Goal: Task Accomplishment & Management: Manage account settings

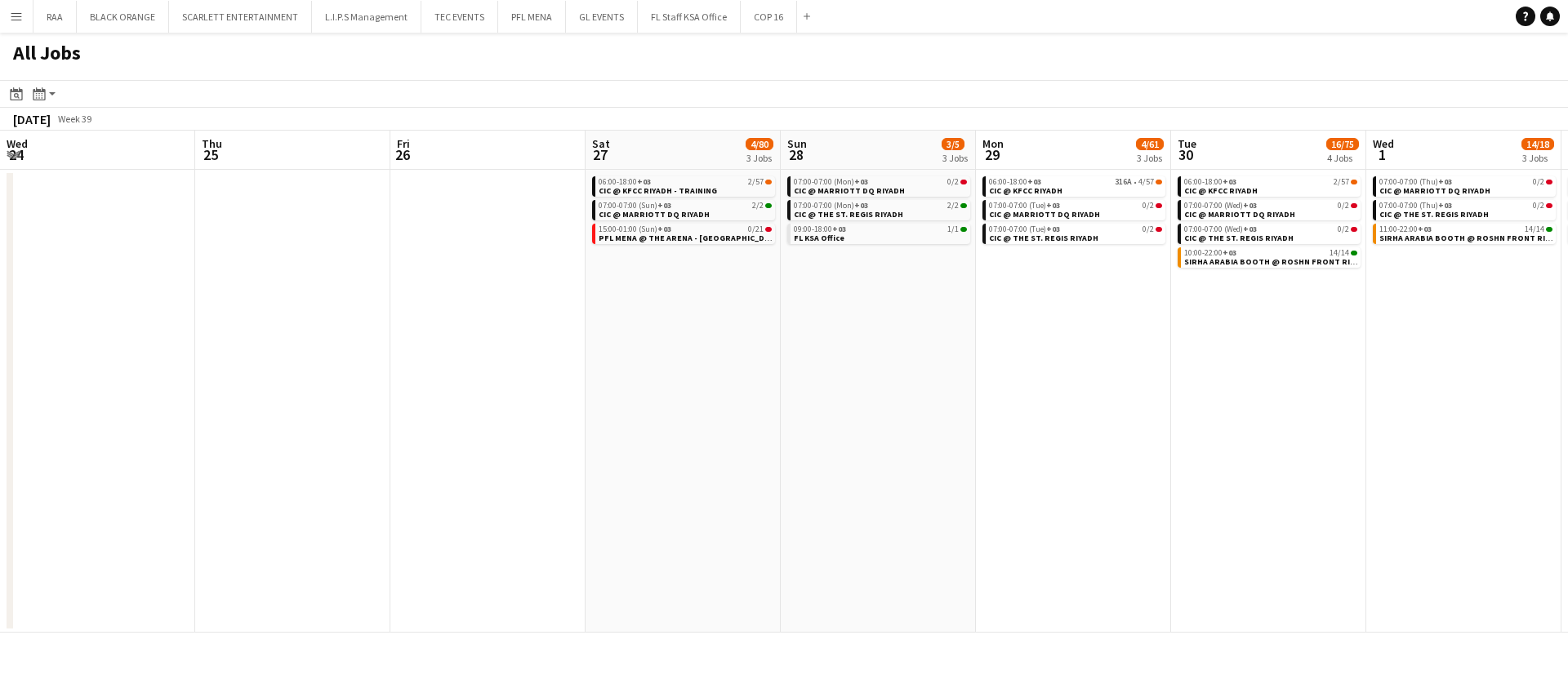
scroll to position [0, 459]
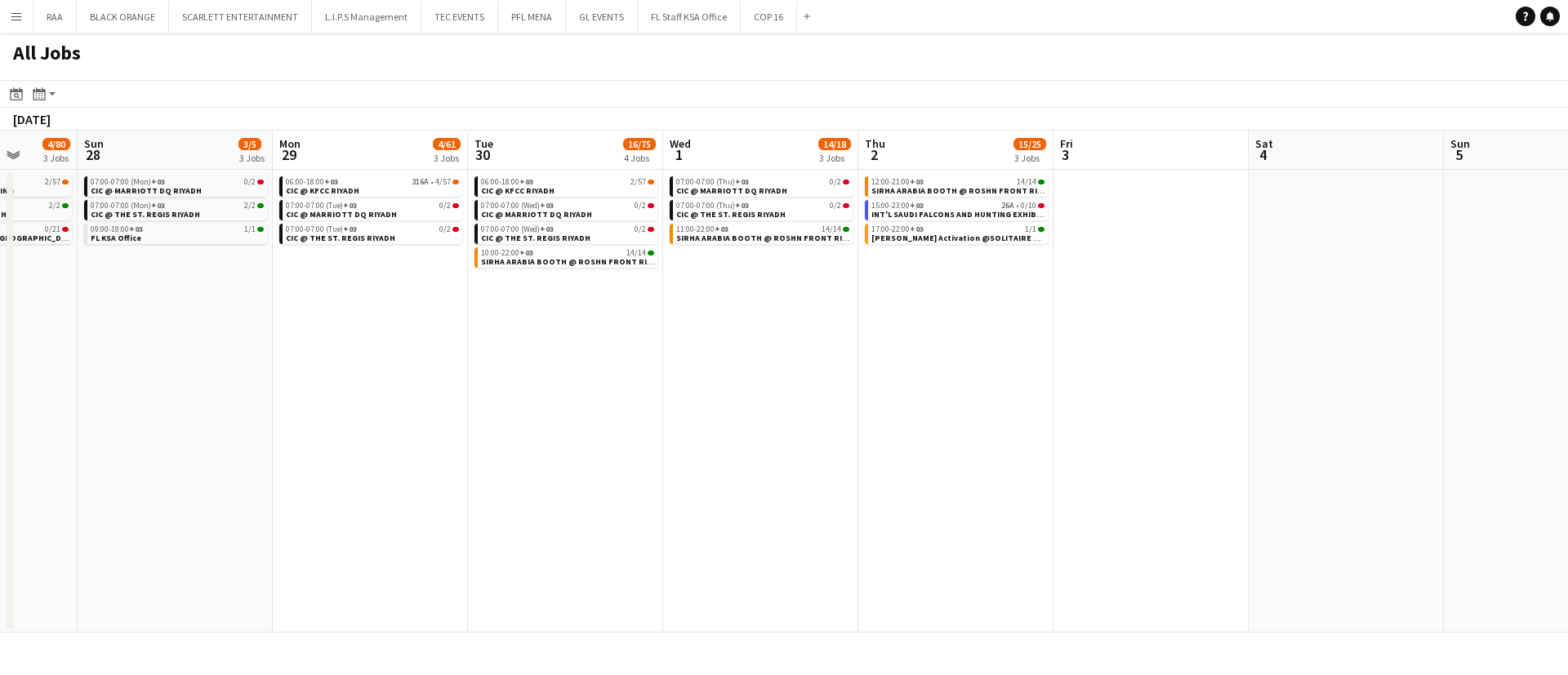
drag, startPoint x: 1313, startPoint y: 431, endPoint x: 185, endPoint y: 429, distance: 1128.0
click at [185, 429] on app-calendar-viewport "Wed 24 Thu 25 Fri 26 Sat 27 4/80 3 Jobs Sun 28 3/5 3 Jobs Mon 29 4/61 3 Jobs Tu…" at bounding box center [784, 381] width 1568 height 502
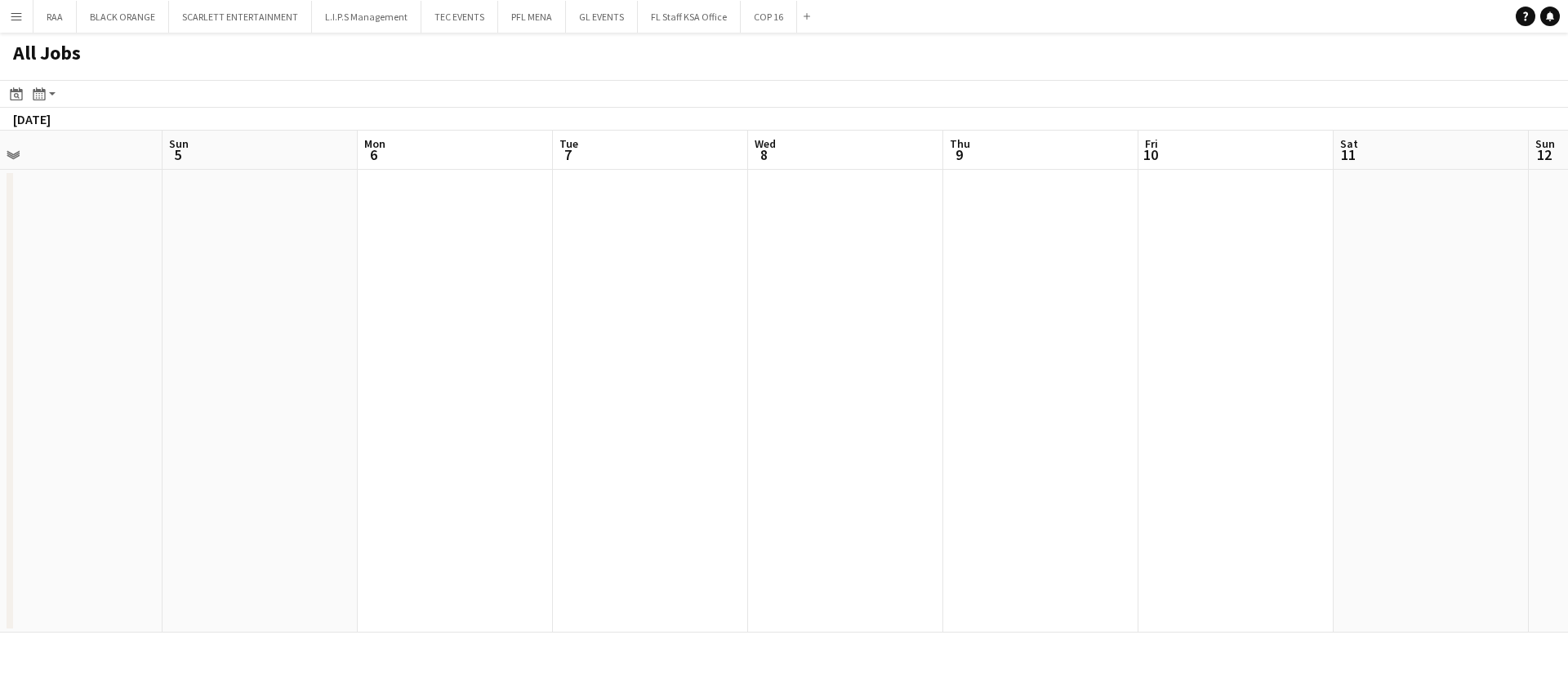
drag, startPoint x: 1485, startPoint y: 359, endPoint x: 647, endPoint y: 413, distance: 839.7
click at [646, 413] on app-calendar-viewport "Wed 1 14/18 3 Jobs Thu 2 15/25 3 Jobs Fri 3 Sat 4 Sun 5 Mon 6 Tue 7 Wed 8 Thu 9…" at bounding box center [784, 381] width 1568 height 502
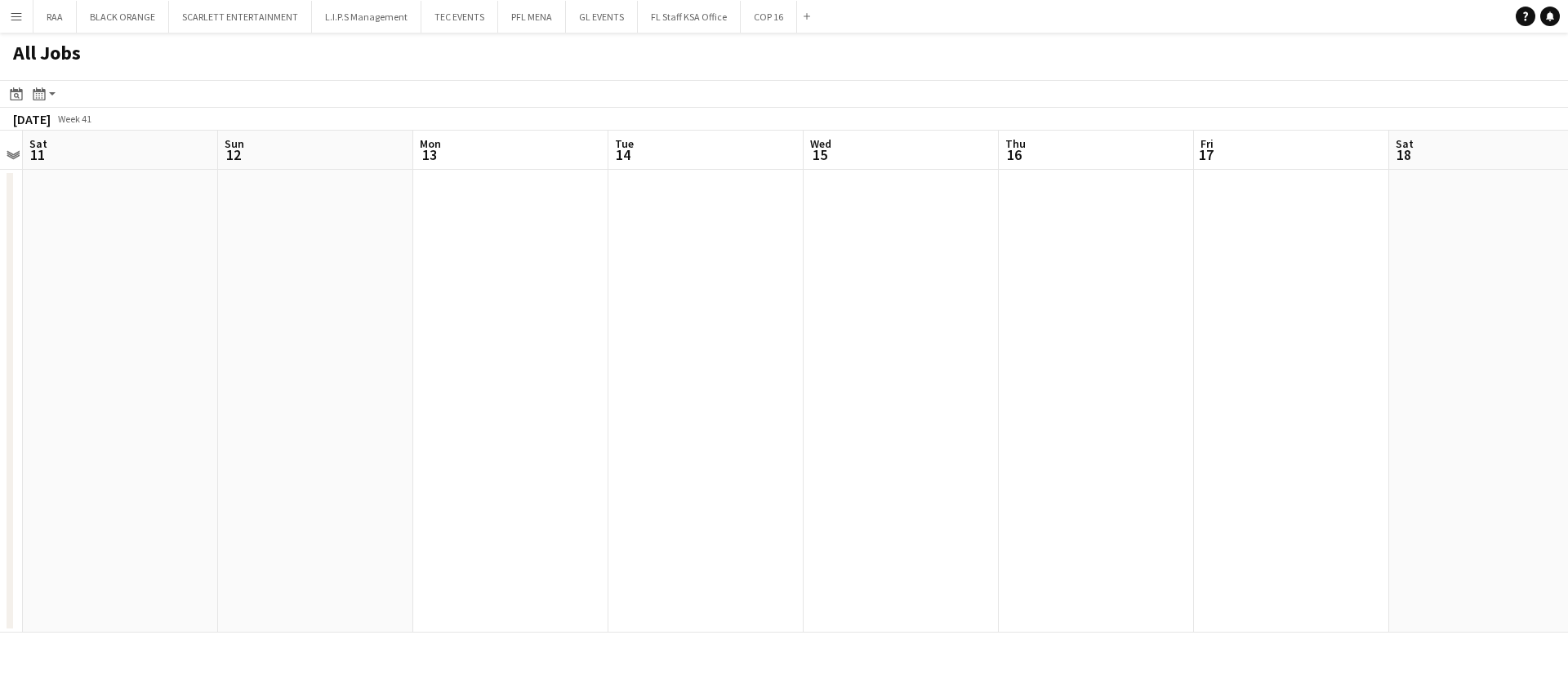
drag, startPoint x: 1567, startPoint y: 409, endPoint x: 608, endPoint y: 416, distance: 959.0
click at [608, 416] on app-calendar-viewport "Wed 8 Thu 9 Fri 10 Sat 11 Sun 12 Mon 13 Tue 14 Wed 15 Thu 16 Fri 17 Sat 18 Sun …" at bounding box center [784, 381] width 1568 height 502
drag, startPoint x: 1567, startPoint y: 348, endPoint x: 623, endPoint y: 368, distance: 944.2
click at [624, 368] on app-calendar-viewport "Wed 8 Thu 9 Fri 10 Sat 11 Sun 12 Mon 13 Tue 14 Wed 15 Thu 16 Fri 17 Sat 18 Sun …" at bounding box center [784, 381] width 1568 height 502
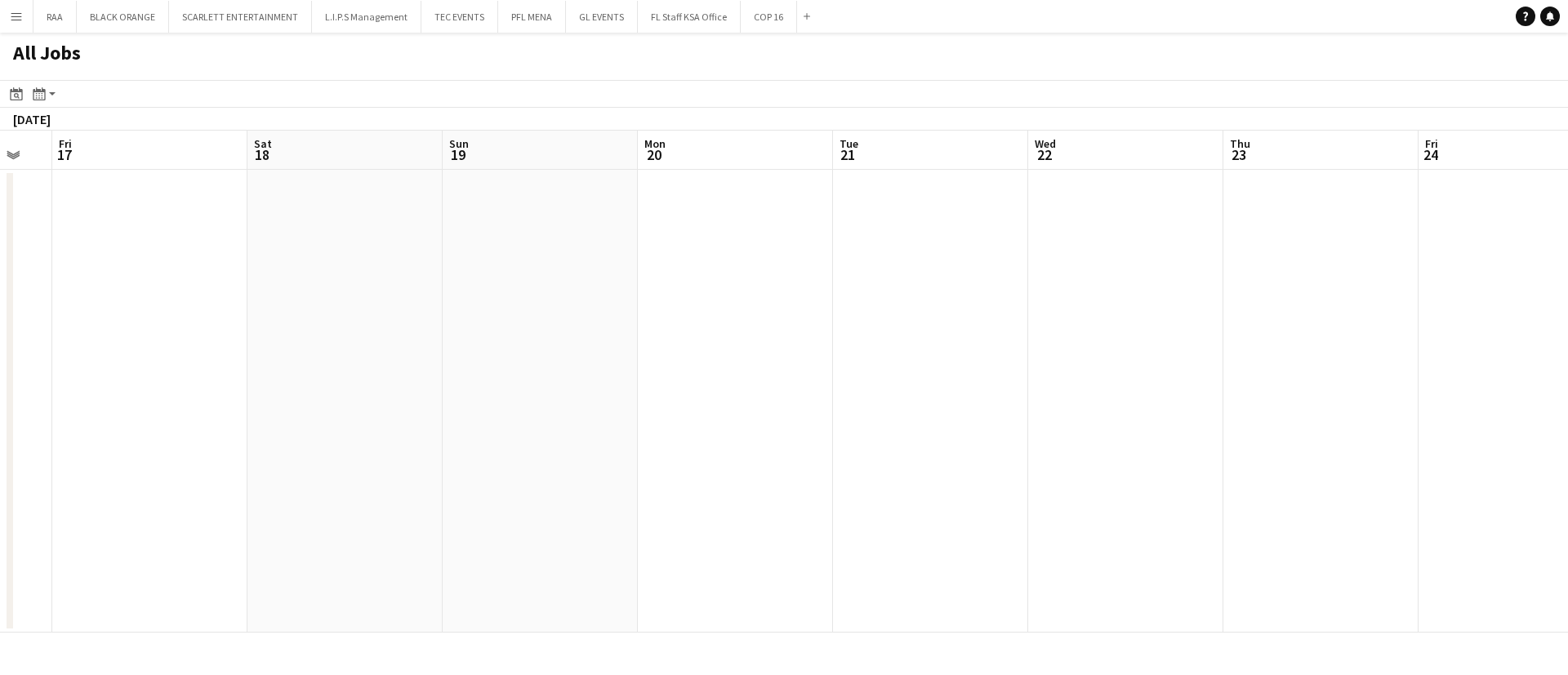
drag, startPoint x: 1567, startPoint y: 349, endPoint x: 305, endPoint y: 356, distance: 1262.0
click at [335, 353] on app-calendar-viewport "Mon 13 Tue 14 Wed 15 Thu 16 Fri 17 Sat 18 Sun 19 Mon 20 Tue 21 Wed 22 Thu 23 Fr…" at bounding box center [784, 381] width 1568 height 502
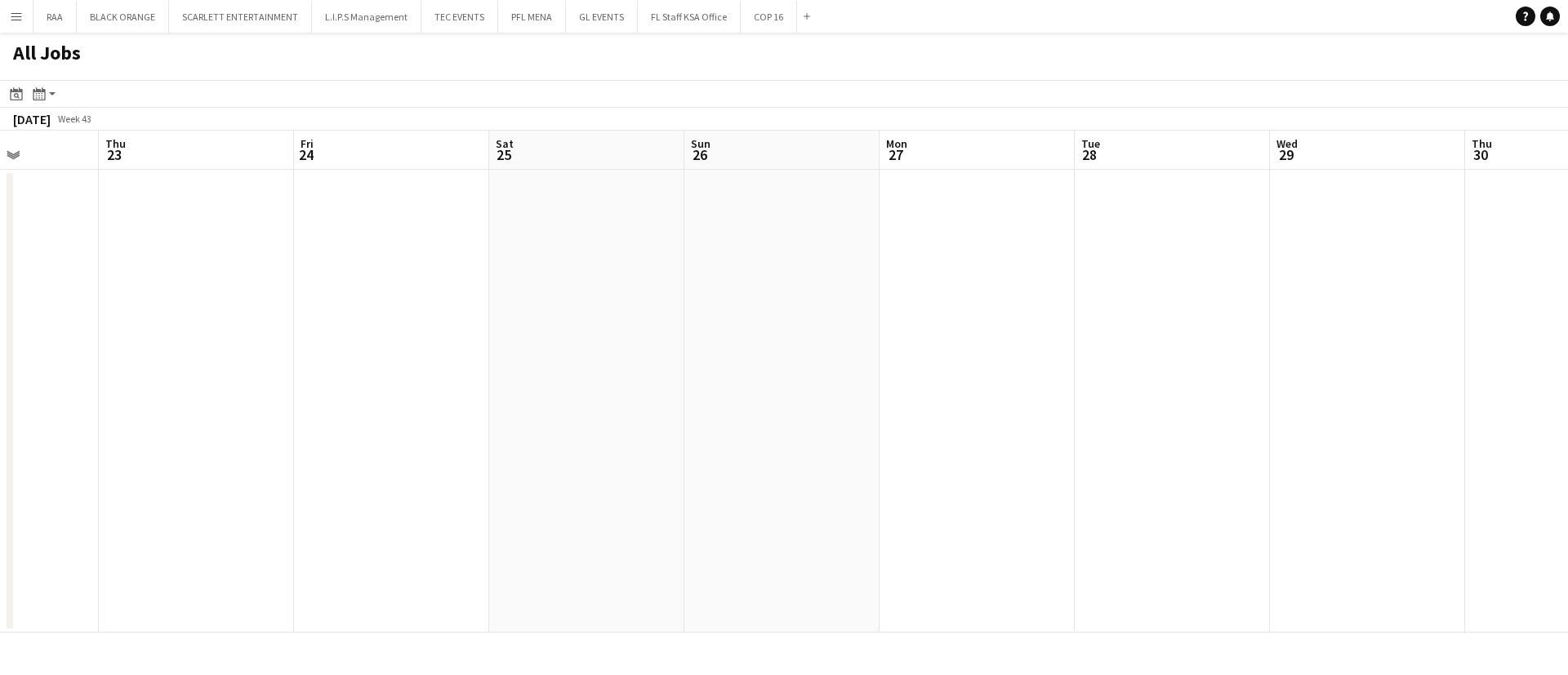
scroll to position [0, 579]
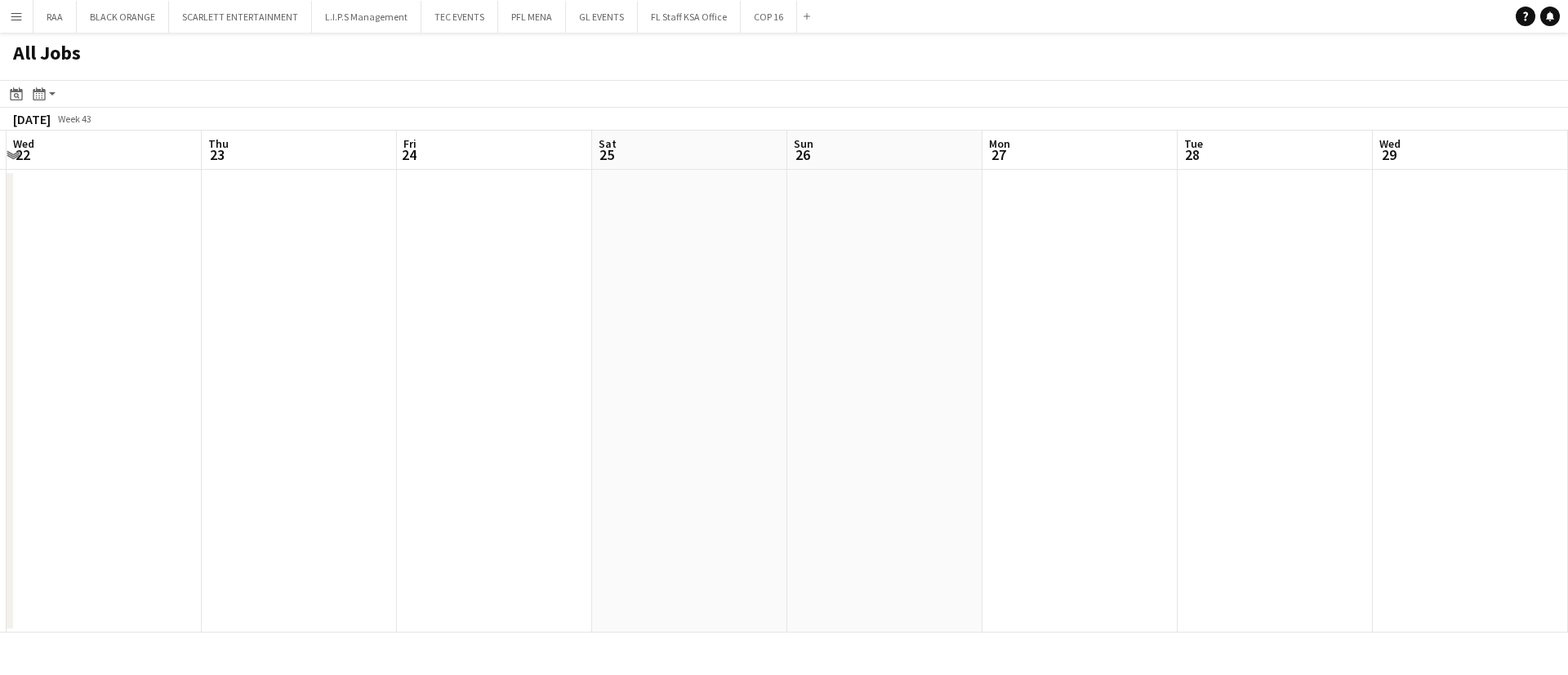
click at [304, 288] on app-all-jobs "All Jobs Date picker [DATE] [DATE] [DATE] M [DATE] T [DATE] W [DATE] T [DATE] F…" at bounding box center [784, 332] width 1568 height 600
drag, startPoint x: 1567, startPoint y: 294, endPoint x: 1006, endPoint y: 324, distance: 561.8
click at [1097, 310] on div at bounding box center [784, 380] width 1568 height 600
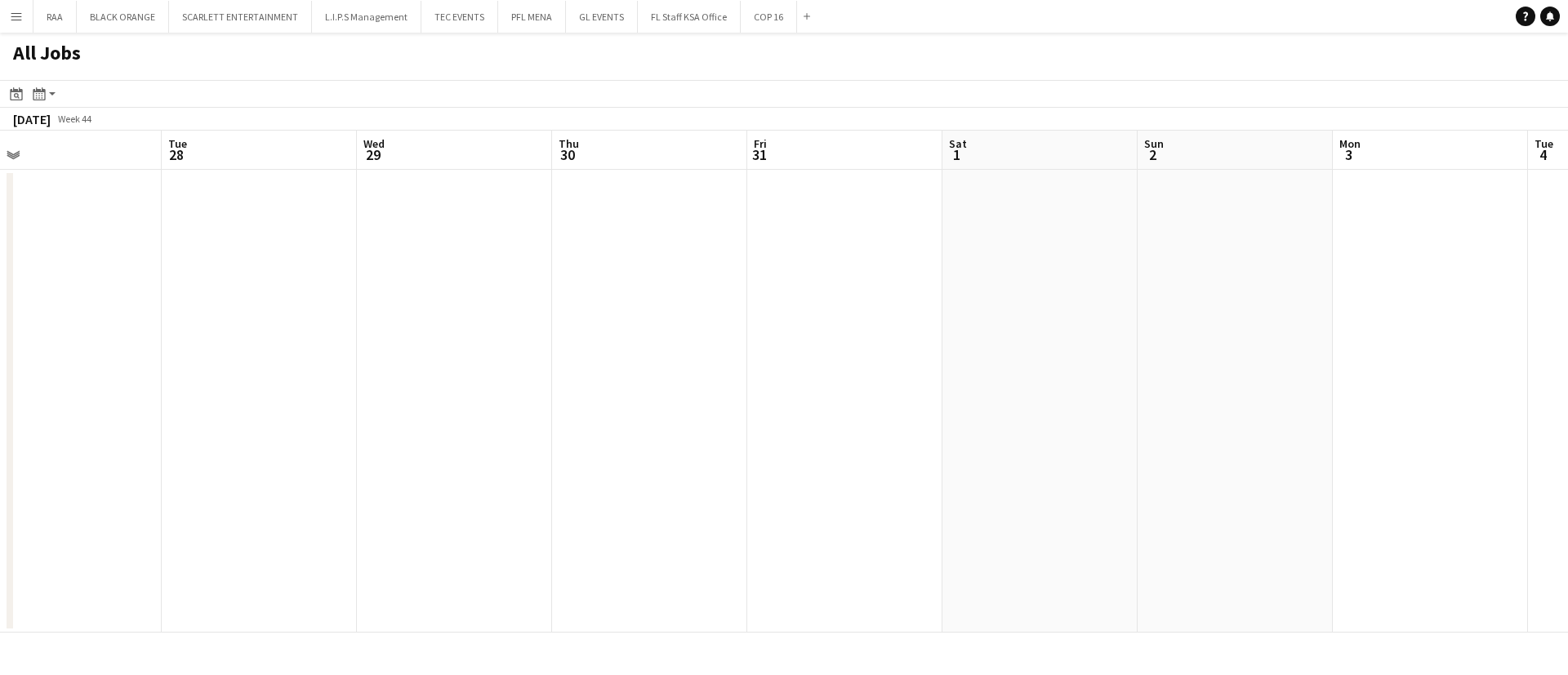
click at [7, 333] on app-all-jobs "All Jobs Date picker [DATE] [DATE] [DATE] M [DATE] T [DATE] W [DATE] T [DATE] F…" at bounding box center [784, 332] width 1568 height 600
drag, startPoint x: 1431, startPoint y: 334, endPoint x: 74, endPoint y: 369, distance: 1357.5
click at [0, 367] on app-all-jobs "All Jobs Date picker [DATE] [DATE] [DATE] M [DATE] T [DATE] W [DATE] T [DATE] F…" at bounding box center [784, 332] width 1568 height 600
drag, startPoint x: 1567, startPoint y: 352, endPoint x: 0, endPoint y: 393, distance: 1567.5
click at [0, 393] on app-all-jobs "All Jobs Date picker [DATE] [DATE] [DATE] M [DATE] T [DATE] W [DATE] T [DATE] F…" at bounding box center [784, 332] width 1568 height 600
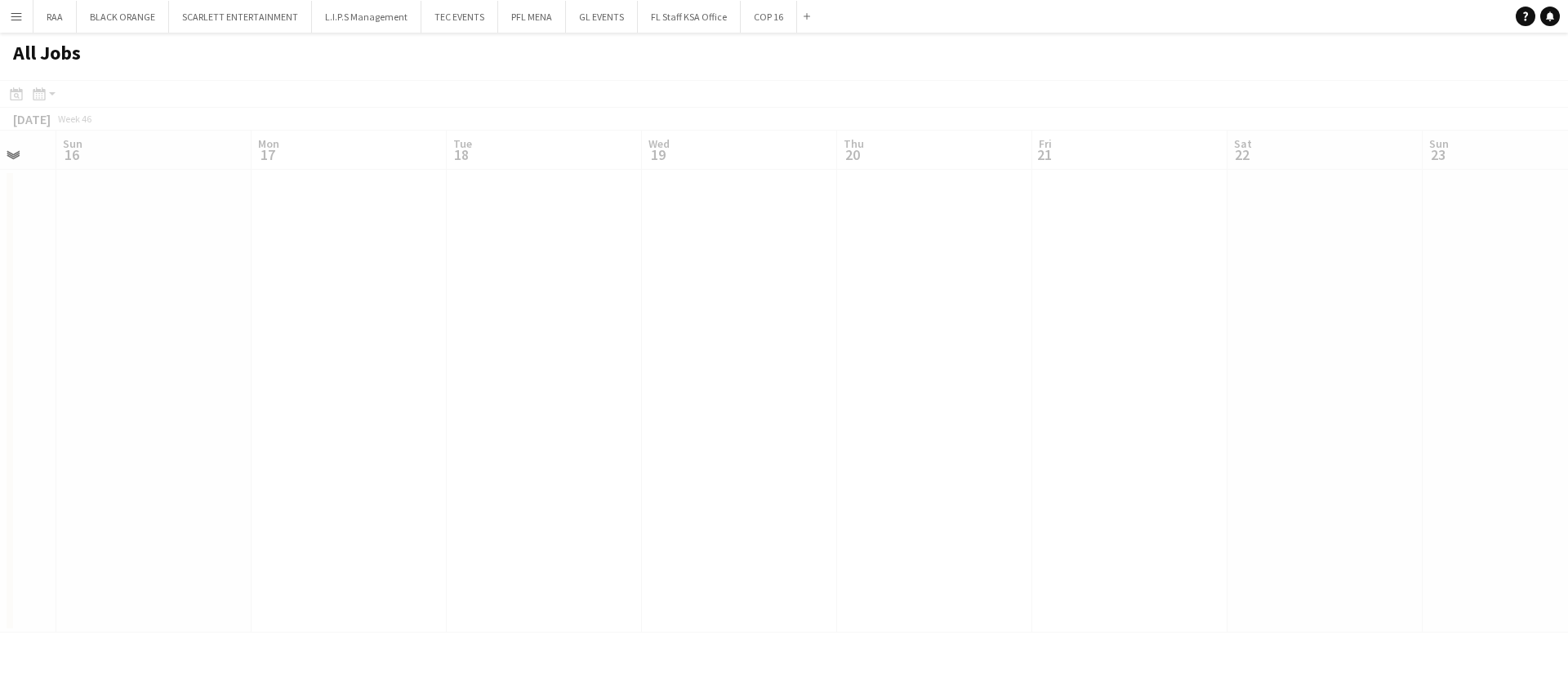
drag, startPoint x: 1567, startPoint y: 257, endPoint x: 0, endPoint y: 390, distance: 1572.6
click at [0, 390] on app-all-jobs "All Jobs Date picker [DATE] [DATE] [DATE] M [DATE] T [DATE] W [DATE] T [DATE] F…" at bounding box center [784, 332] width 1568 height 600
drag, startPoint x: 1354, startPoint y: 344, endPoint x: 159, endPoint y: 367, distance: 1195.2
click at [0, 371] on app-all-jobs "All Jobs Date picker [DATE] [DATE] [DATE] M [DATE] T [DATE] W [DATE] T [DATE] F…" at bounding box center [784, 332] width 1568 height 600
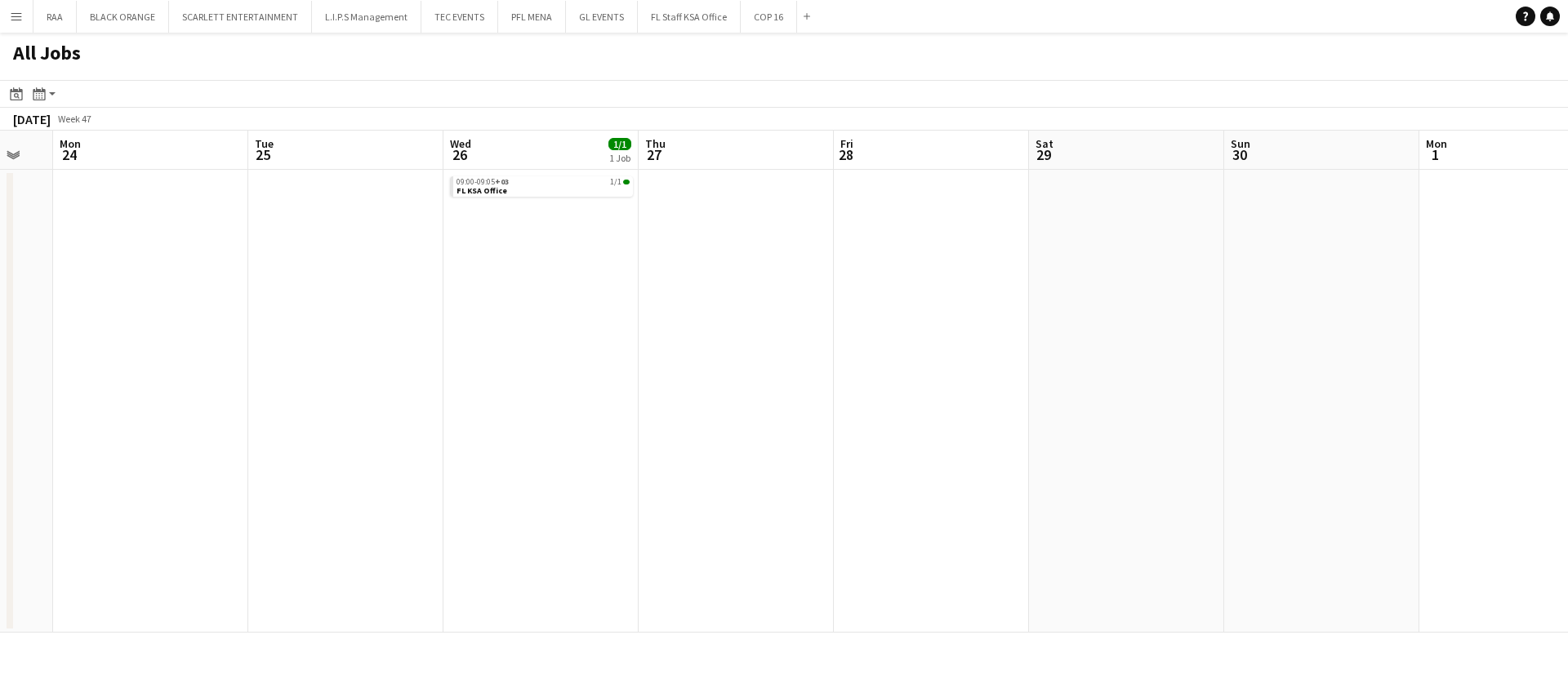
drag, startPoint x: 1280, startPoint y: 355, endPoint x: 914, endPoint y: 383, distance: 367.1
click at [914, 383] on app-calendar-viewport "Fri 21 Sat 22 Sun 23 Mon 24 Tue 25 Wed 26 1/1 1 Job Thu 27 Fri 28 Sat 29 Sun 30…" at bounding box center [784, 381] width 1568 height 502
drag, startPoint x: 1216, startPoint y: 345, endPoint x: 635, endPoint y: 363, distance: 581.3
click at [637, 363] on app-all-jobs "All Jobs Date picker [DATE] [DATE] [DATE] M [DATE] T [DATE] W [DATE] T [DATE] F…" at bounding box center [784, 332] width 1568 height 600
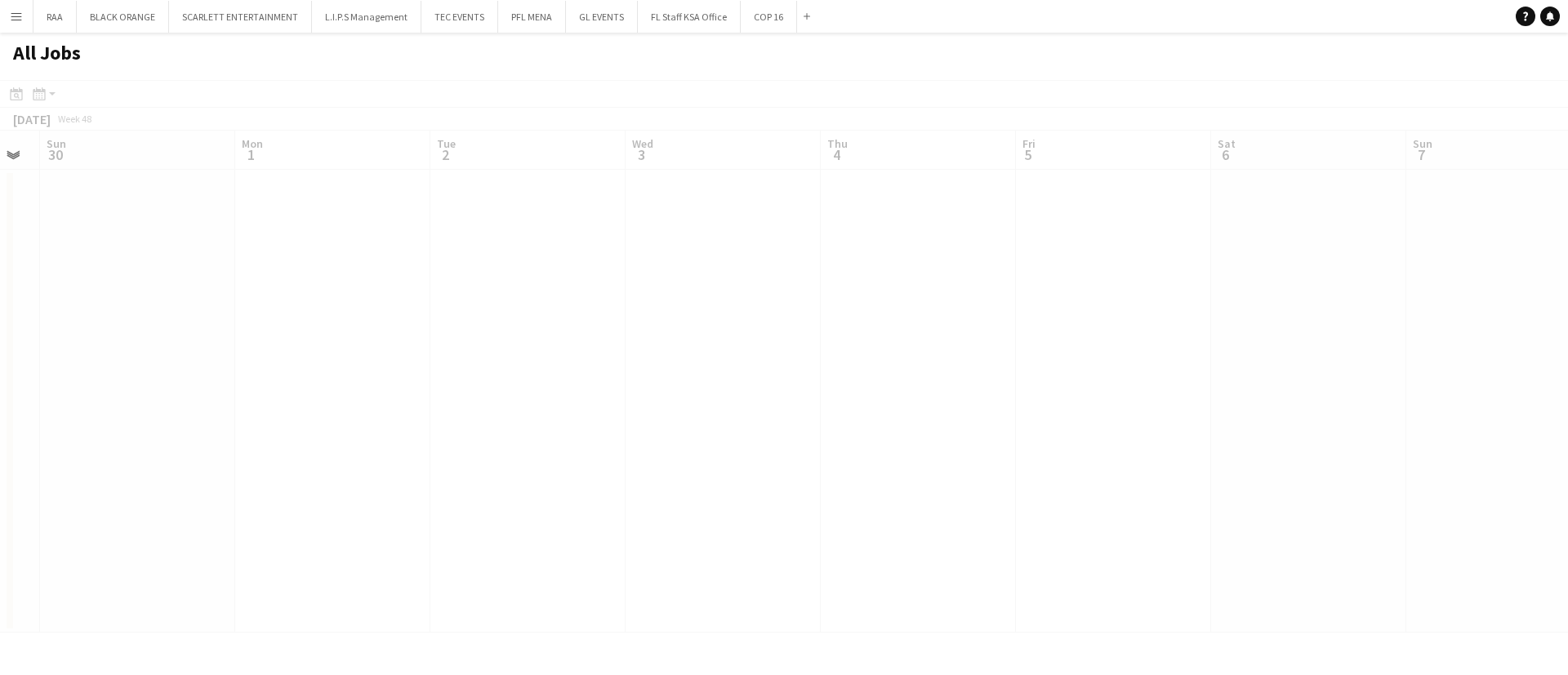
scroll to position [0, 471]
drag, startPoint x: 1273, startPoint y: 296, endPoint x: 519, endPoint y: 302, distance: 754.0
click at [512, 307] on app-all-jobs "All Jobs Date picker [DATE] [DATE] [DATE] M [DATE] T [DATE] W [DATE] T [DATE] F…" at bounding box center [784, 332] width 1568 height 600
drag, startPoint x: 594, startPoint y: 306, endPoint x: 1362, endPoint y: 245, distance: 770.4
click at [1362, 245] on app-calendar-viewport "Thu 27 Fri 28 Sat 29 Sun 30 Mon 1 Tue 2 Wed 3 Thu 4 Fri 5 Sat 6 Sun 7 Mon 8 Tue…" at bounding box center [784, 381] width 1568 height 502
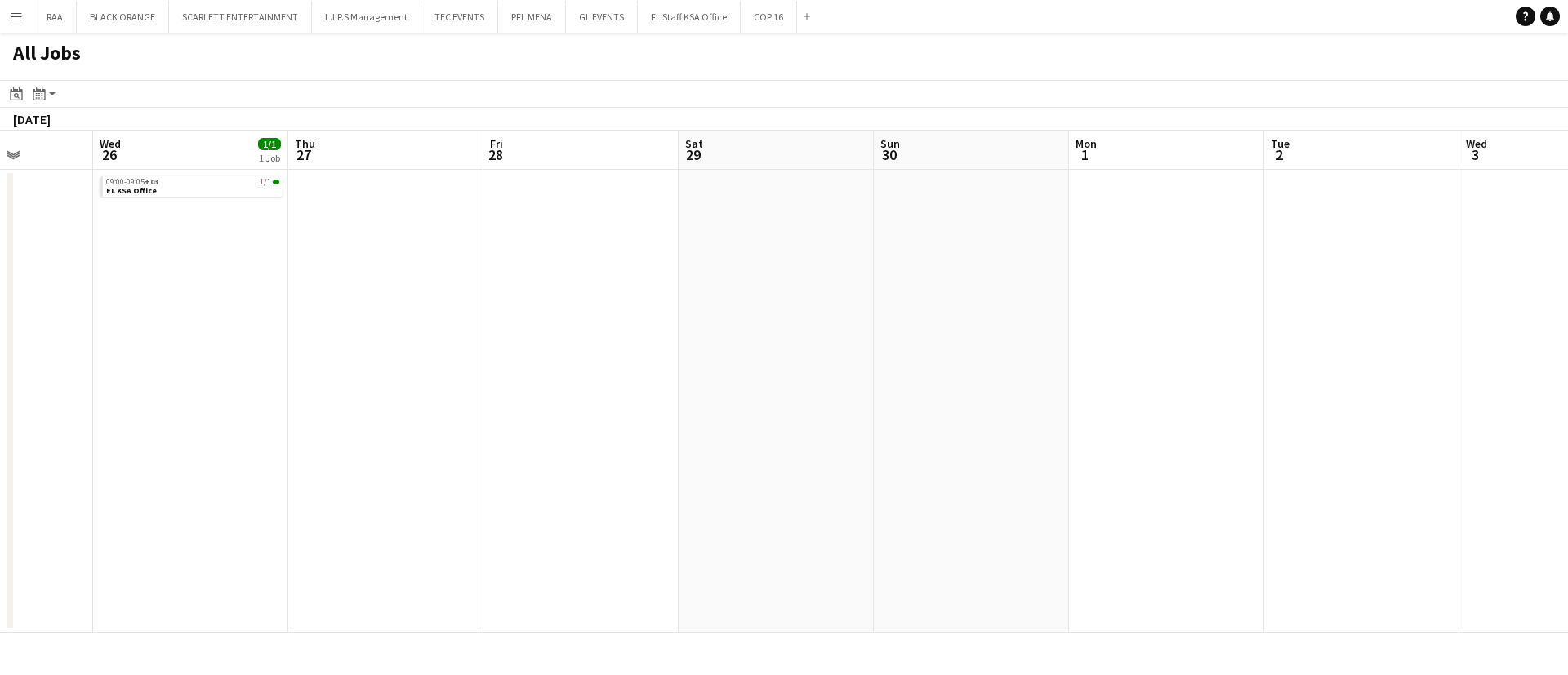
drag, startPoint x: 608, startPoint y: 382, endPoint x: 512, endPoint y: 375, distance: 96.3
click at [1128, 290] on app-calendar-viewport "Sun 23 Mon 24 Tue 25 Wed 26 1/1 1 Job Thu 27 Fri 28 Sat 29 Sun 30 Mon 1 Tue 2 W…" at bounding box center [784, 381] width 1568 height 502
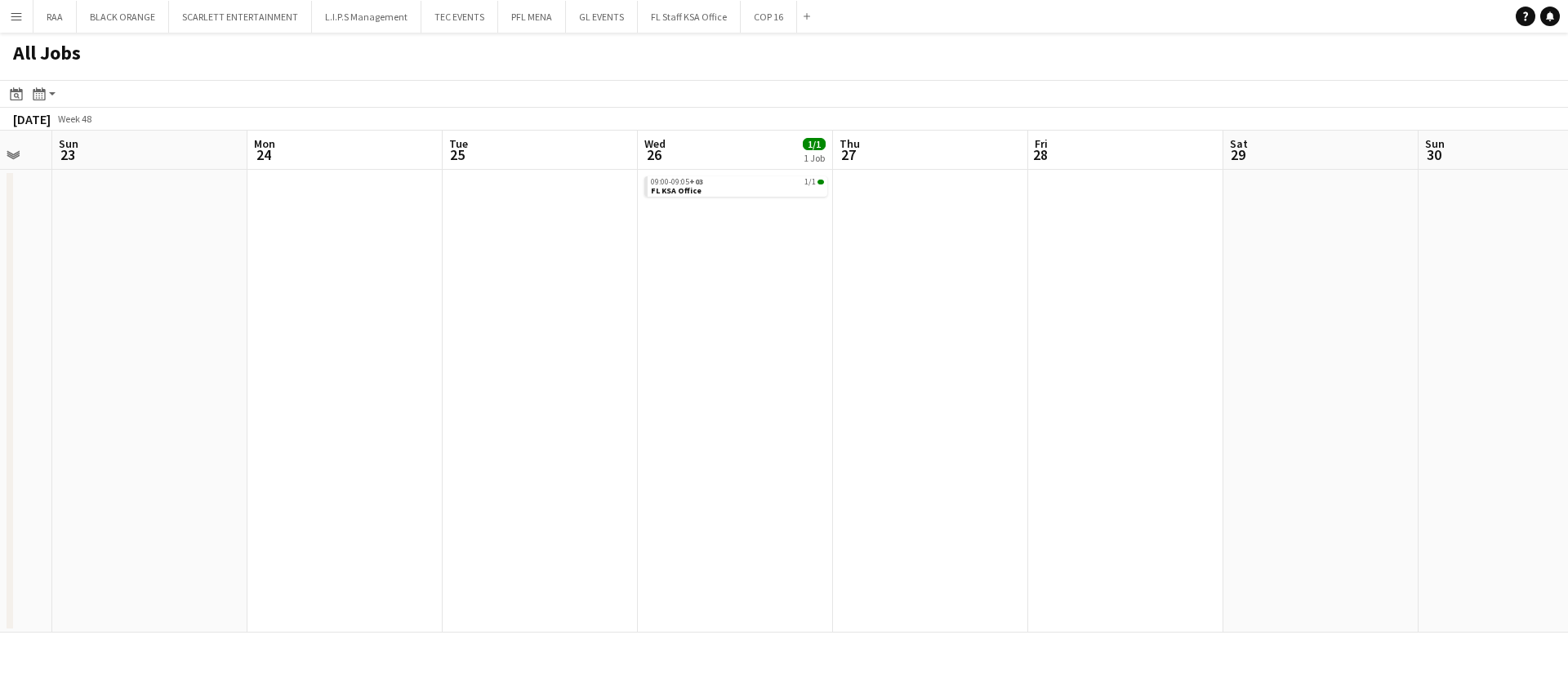
drag, startPoint x: 850, startPoint y: 291, endPoint x: 1129, endPoint y: 250, distance: 282.0
click at [1125, 250] on app-calendar-viewport "Fri 21 Sat 22 Sun 23 Mon 24 Tue 25 Wed 26 1/1 1 Job Thu 27 Fri 28 Sat 29 Sun 30…" at bounding box center [784, 381] width 1568 height 502
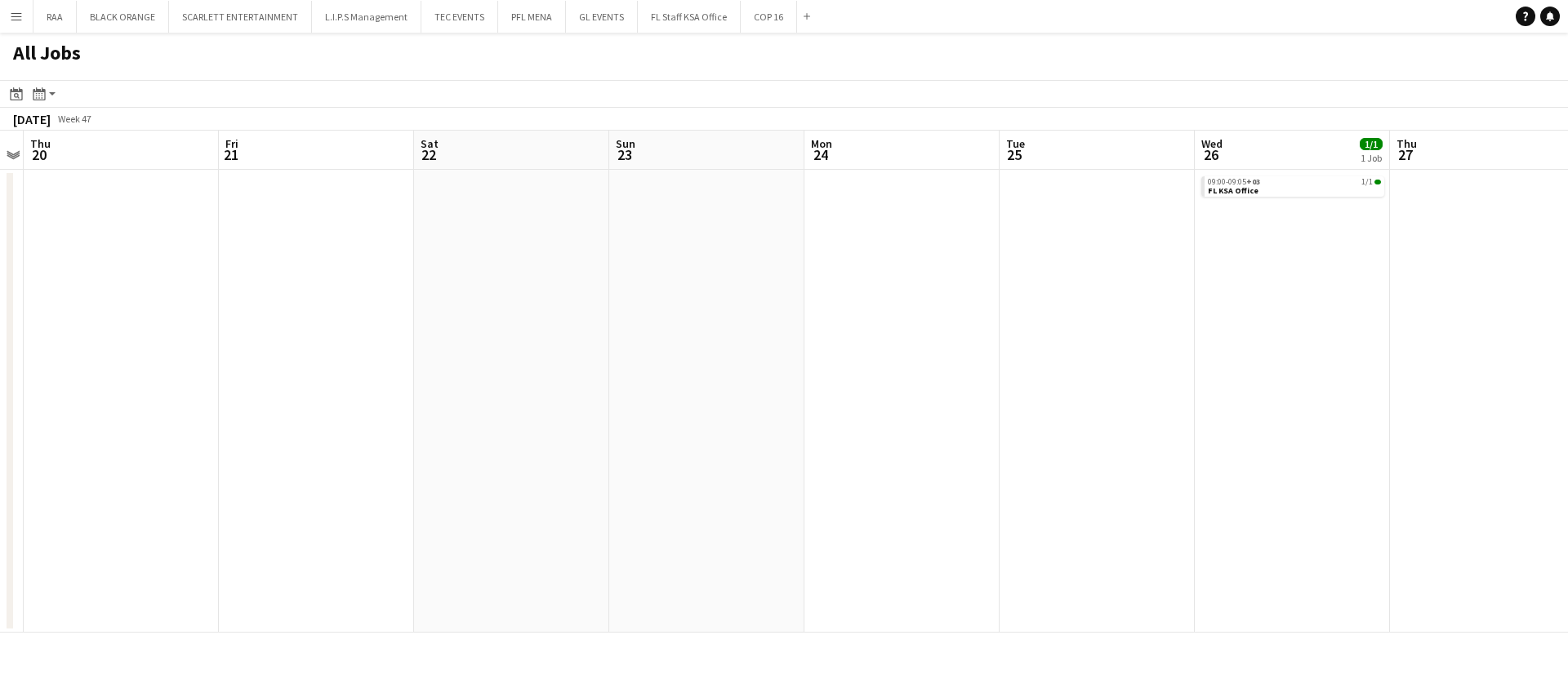
drag, startPoint x: 415, startPoint y: 327, endPoint x: 848, endPoint y: 249, distance: 440.0
click at [848, 249] on app-calendar-viewport "Mon 17 Tue 18 Wed 19 Thu 20 Fri 21 Sat 22 Sun 23 Mon 24 Tue 25 Wed 26 1/1 1 Job…" at bounding box center [784, 381] width 1568 height 502
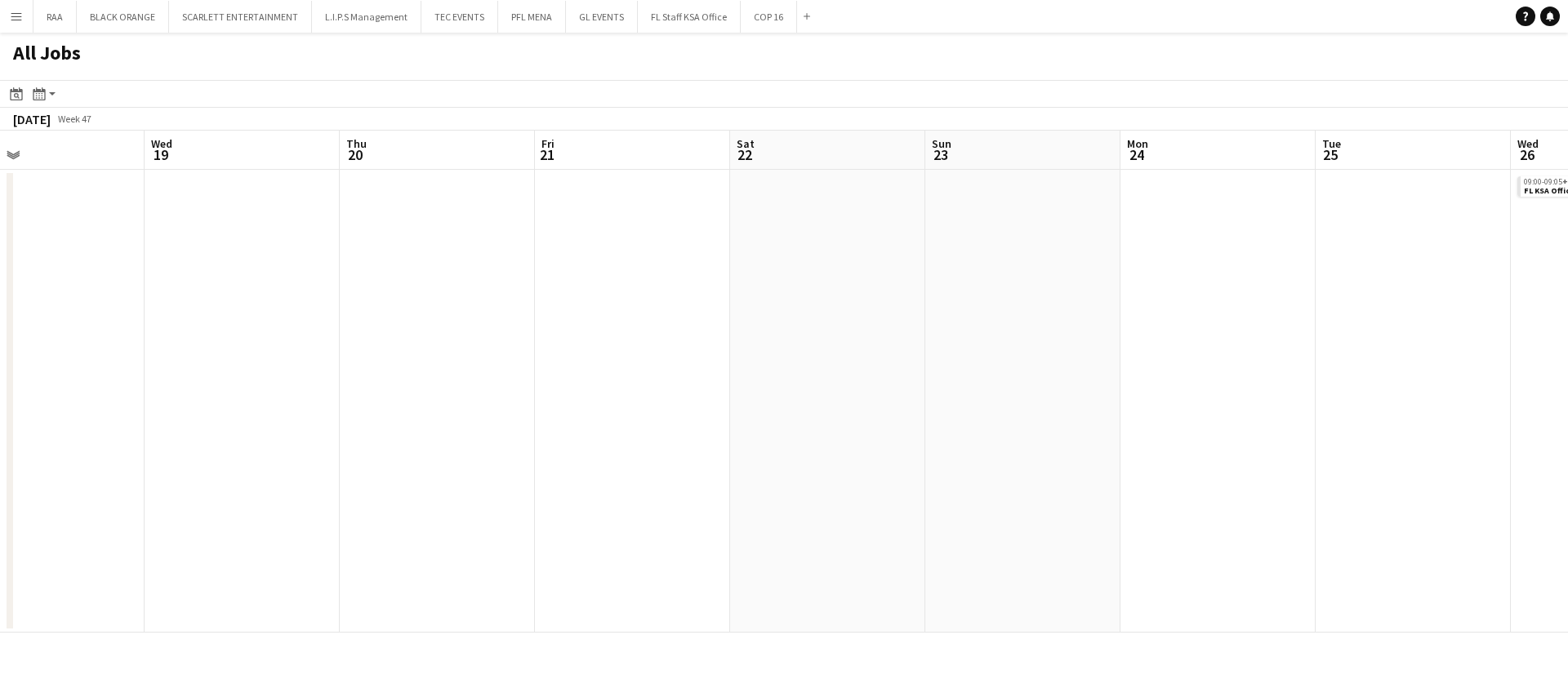
scroll to position [0, 647]
drag, startPoint x: 1245, startPoint y: 240, endPoint x: 1028, endPoint y: 245, distance: 217.1
click at [1028, 245] on app-calendar-viewport "Sat 15 Sun 16 Mon 17 Tue 18 Wed 19 Thu 20 Fri 21 Sat 22 Sun 23 Mon 24 Tue 25 We…" at bounding box center [784, 381] width 1568 height 502
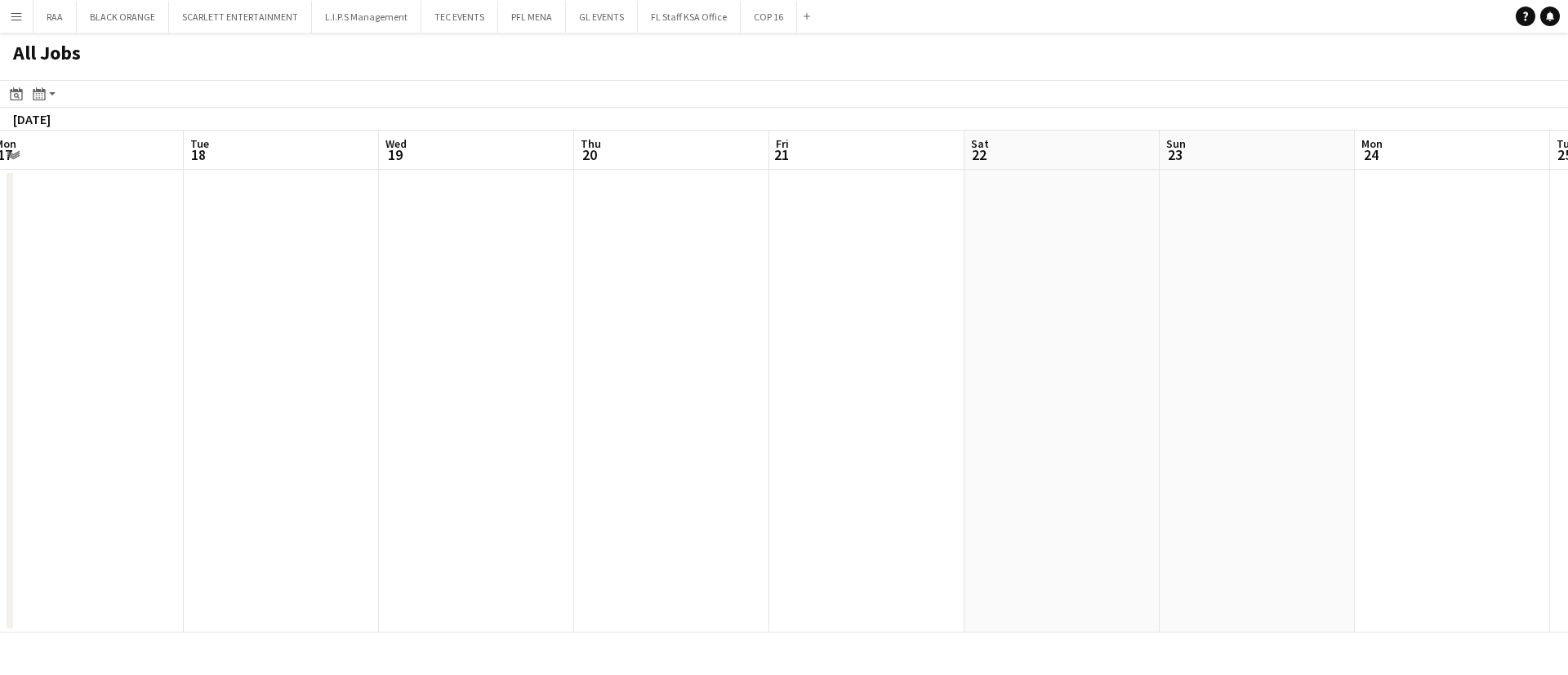
drag, startPoint x: 590, startPoint y: 350, endPoint x: 1372, endPoint y: 188, distance: 798.6
click at [1372, 188] on app-calendar-viewport "Sat 15 Sun 16 Mon 17 Tue 18 Wed 19 Thu 20 Fri 21 Sat 22 Sun 23 Mon 24 Tue 25 We…" at bounding box center [784, 381] width 1568 height 502
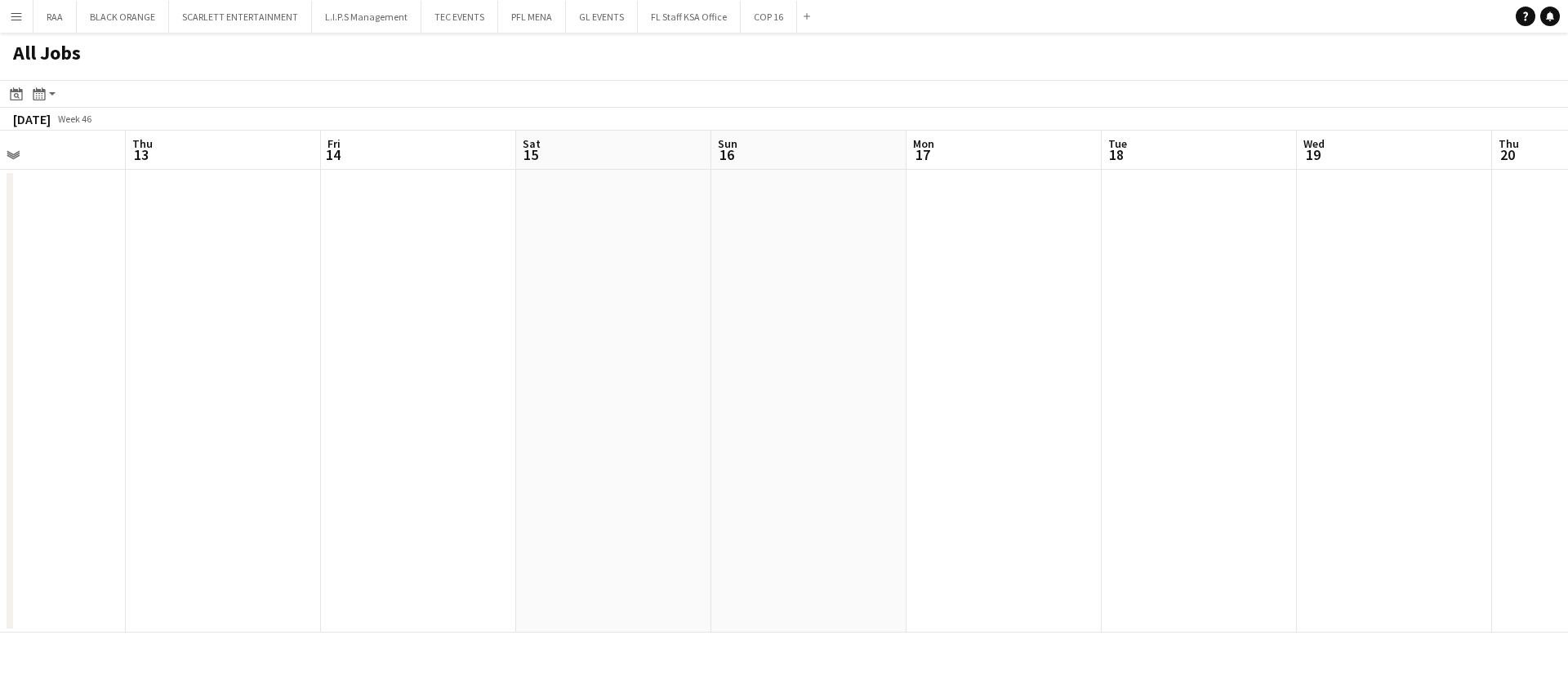
drag, startPoint x: 327, startPoint y: 236, endPoint x: 431, endPoint y: 236, distance: 104.0
click at [1027, 96] on app-calendar "Date picker [DATE] [DATE] [DATE] M [DATE] T [DATE] W [DATE] T [DATE] F [DATE] S…" at bounding box center [784, 356] width 1568 height 552
click at [1060, 166] on app-calendar-viewport "Mon 10 1/1 1 Job Tue 11 Wed 12 Thu 13 Fri 14 Sat 15 Sun 16 Mon 17 Tue 18 Wed 19…" at bounding box center [784, 381] width 1568 height 502
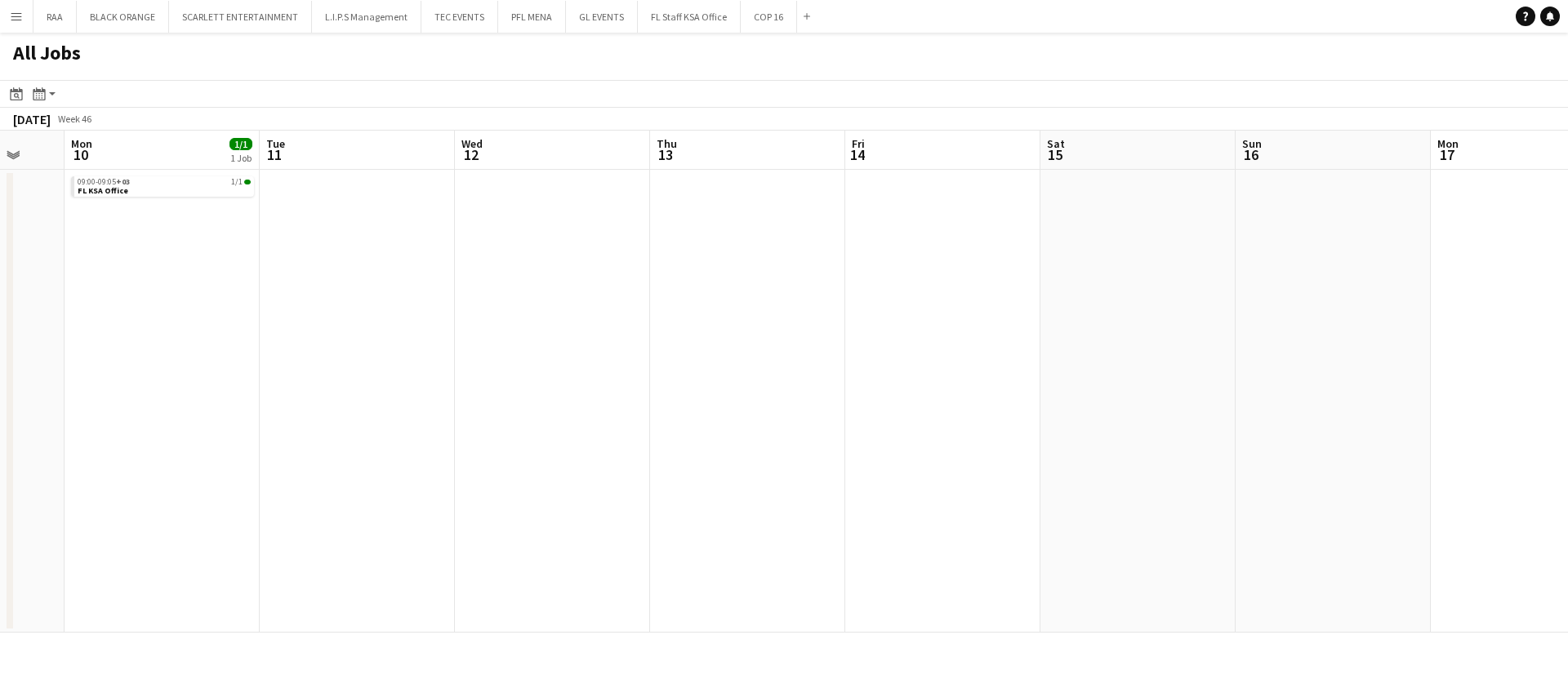
drag, startPoint x: 689, startPoint y: 259, endPoint x: 1184, endPoint y: 190, distance: 499.8
click at [1178, 190] on app-calendar-viewport "Fri 7 Sat 8 Sun 9 Mon 10 1/1 1 Job Tue 11 Wed 12 Thu 13 Fri 14 Sat 15 Sun 16 Mo…" at bounding box center [784, 381] width 1568 height 502
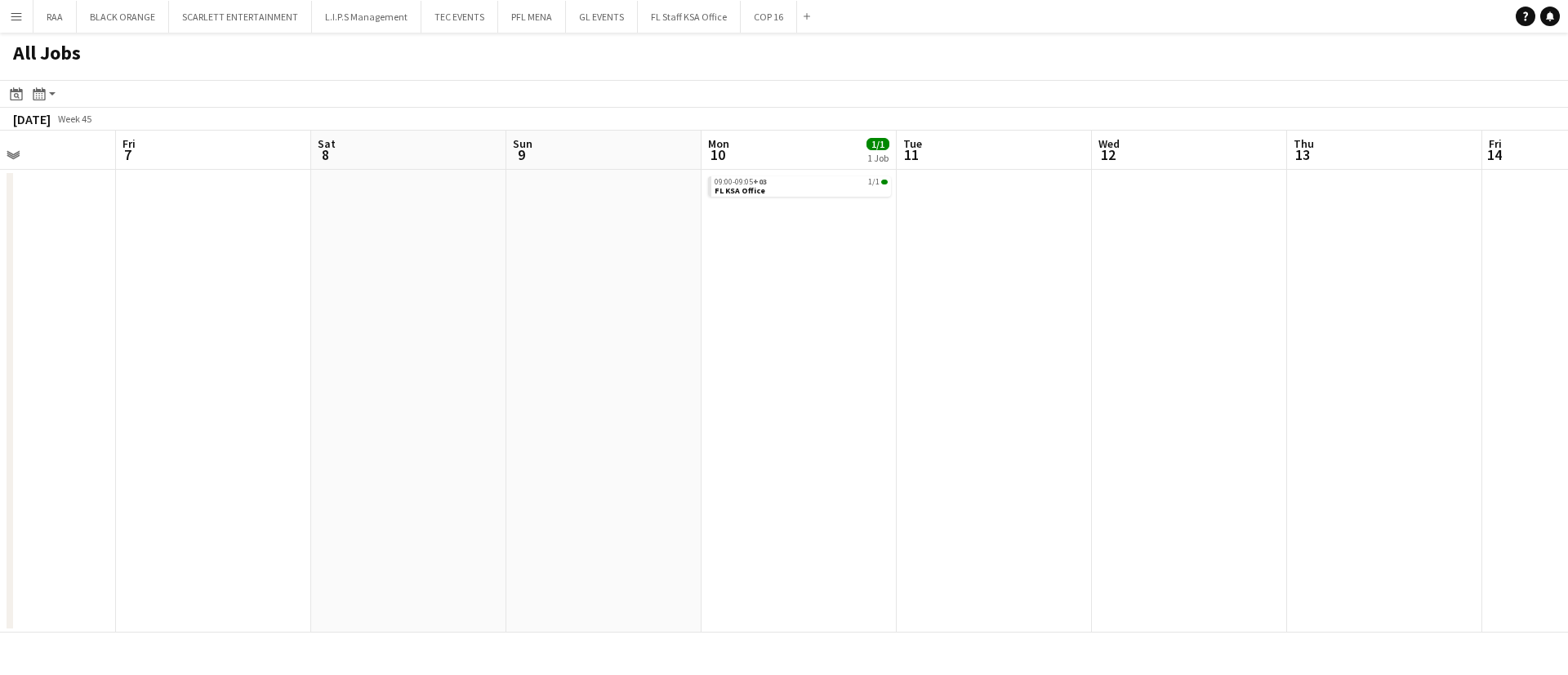
drag, startPoint x: 657, startPoint y: 279, endPoint x: 1200, endPoint y: 290, distance: 543.1
click at [1302, 252] on app-calendar-viewport "Tue 4 Wed 5 Thu 6 Fri 7 Sat 8 Sun 9 Mon 10 1/1 1 Job Tue 11 Wed 12 Thu 13 Fri 1…" at bounding box center [784, 381] width 1568 height 502
drag, startPoint x: 781, startPoint y: 294, endPoint x: 1139, endPoint y: 251, distance: 360.6
click at [1129, 251] on app-calendar-viewport "Sat 1 Sun 2 Mon 3 Tue 4 Wed 5 Thu 6 Fri 7 Sat 8 Sun 9 Mon 10 1/1 1 Job Tue 11 W…" at bounding box center [784, 381] width 1568 height 502
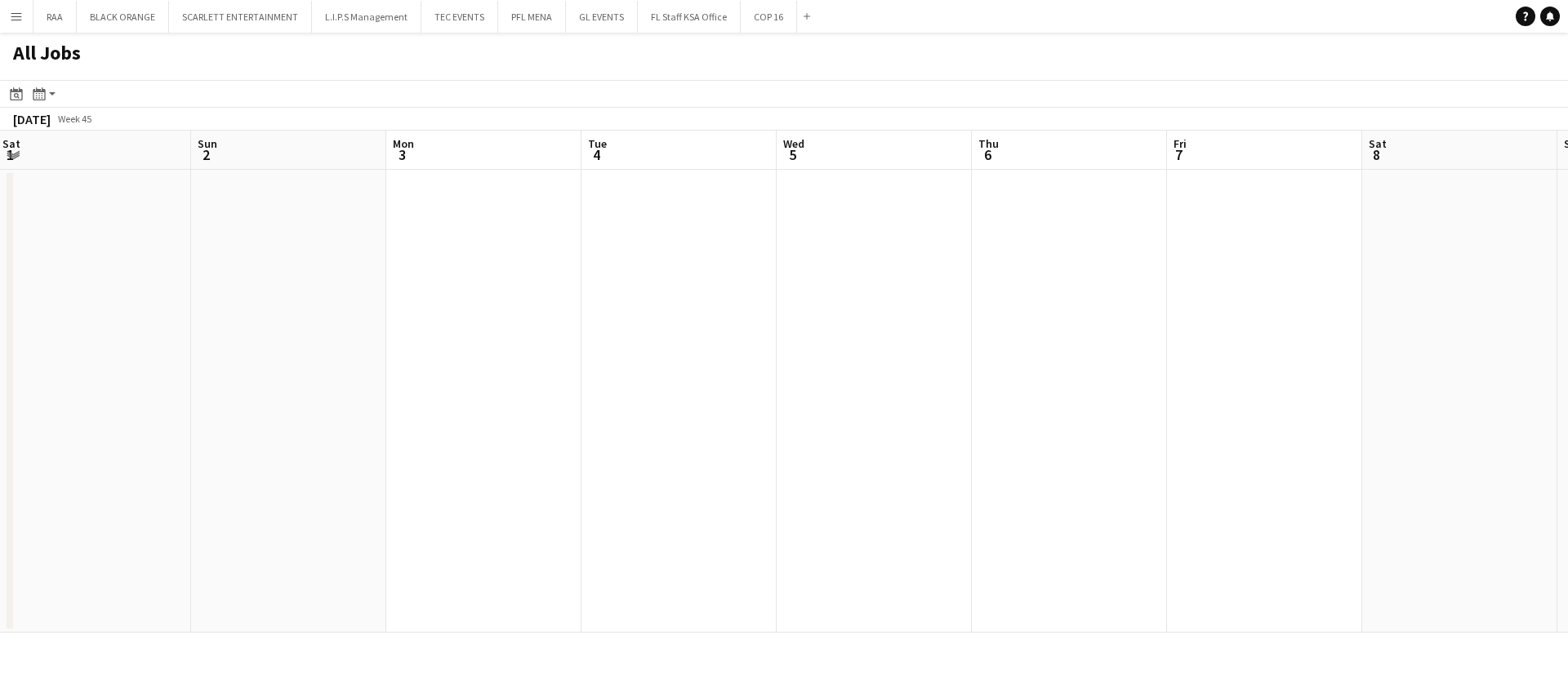
drag, startPoint x: 1003, startPoint y: 287, endPoint x: 1246, endPoint y: 287, distance: 243.0
click at [1203, 287] on app-calendar-viewport "Thu 30 Fri 31 Sat 1 Sun 2 Mon 3 Tue 4 Wed 5 Thu 6 Fri 7 Sat 8 Sun 9 Mon 10 1/1 …" at bounding box center [784, 381] width 1568 height 502
drag, startPoint x: 832, startPoint y: 346, endPoint x: 838, endPoint y: 312, distance: 34.5
click at [1467, 270] on app-calendar-viewport "Sun 26 Mon 27 Tue 28 Wed 29 Thu 30 Fri 31 Sat 1 Sun 2 Mon 3 Tue 4 Wed 5 Thu 6 F…" at bounding box center [784, 381] width 1568 height 502
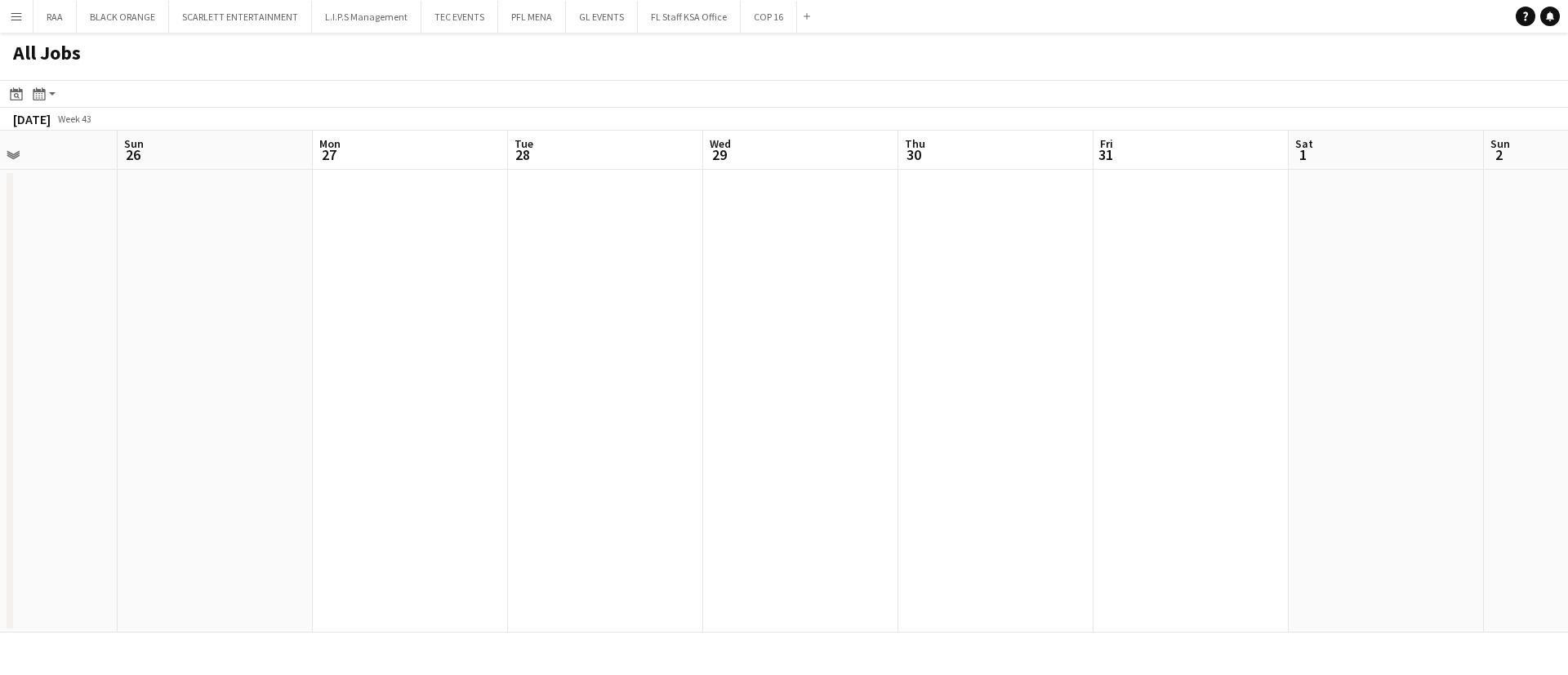
click at [329, 314] on app-date-cell at bounding box center [411, 401] width 195 height 462
click at [383, 282] on app-date-cell at bounding box center [411, 401] width 195 height 462
click at [48, 26] on button "RAA Close" at bounding box center [55, 17] width 44 height 32
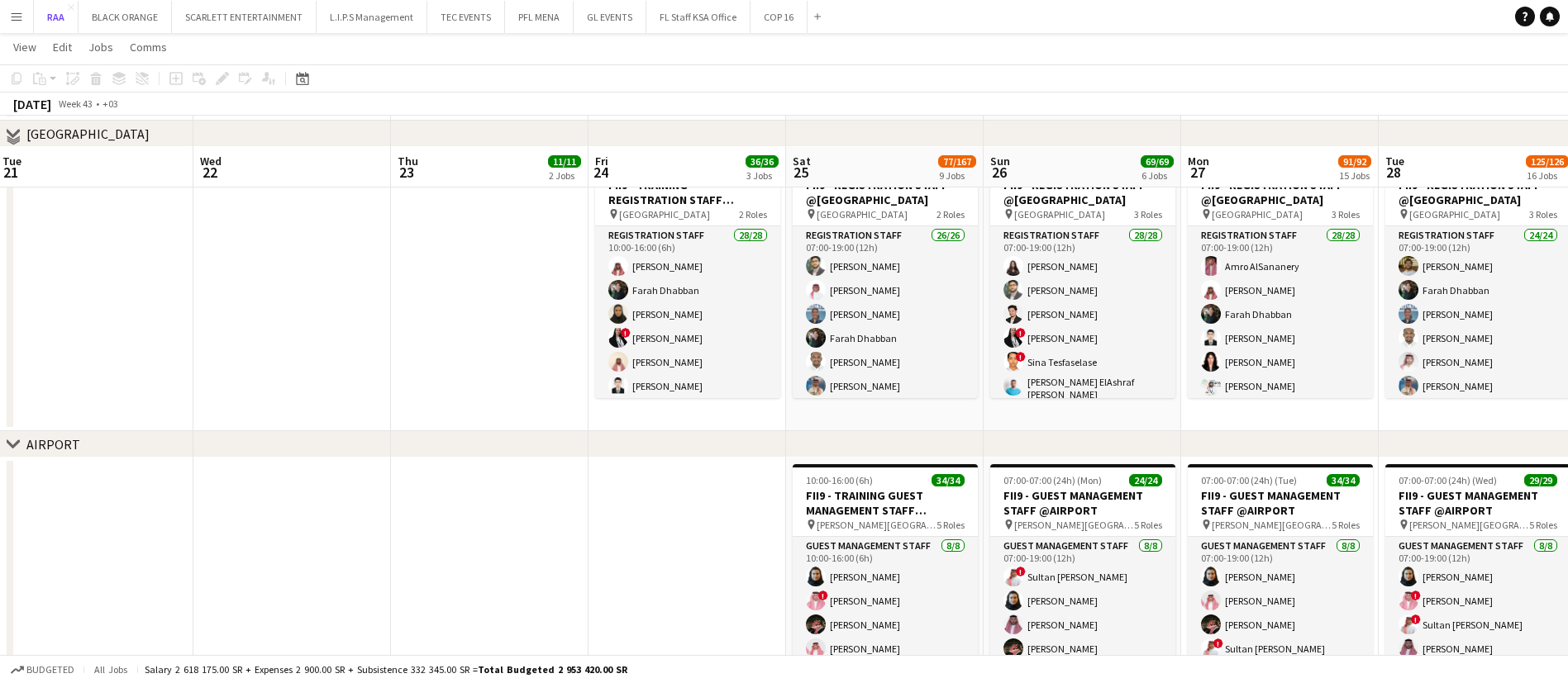
scroll to position [1201, 0]
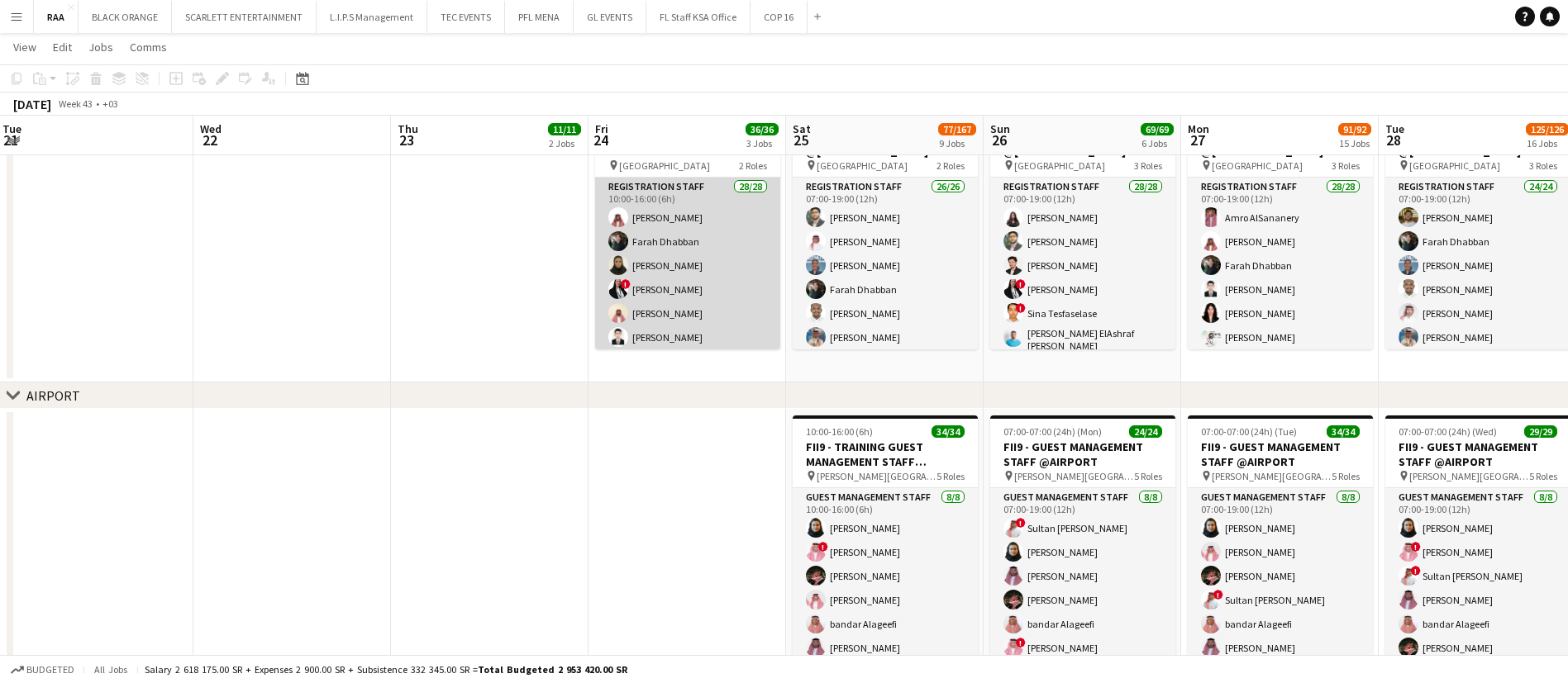
click at [669, 313] on app-card-role "Registration Staff 28/28 10:00-16:00 (6h) [PERSON_NAME] [PERSON_NAME] Dhabban […" at bounding box center [688, 533] width 185 height 713
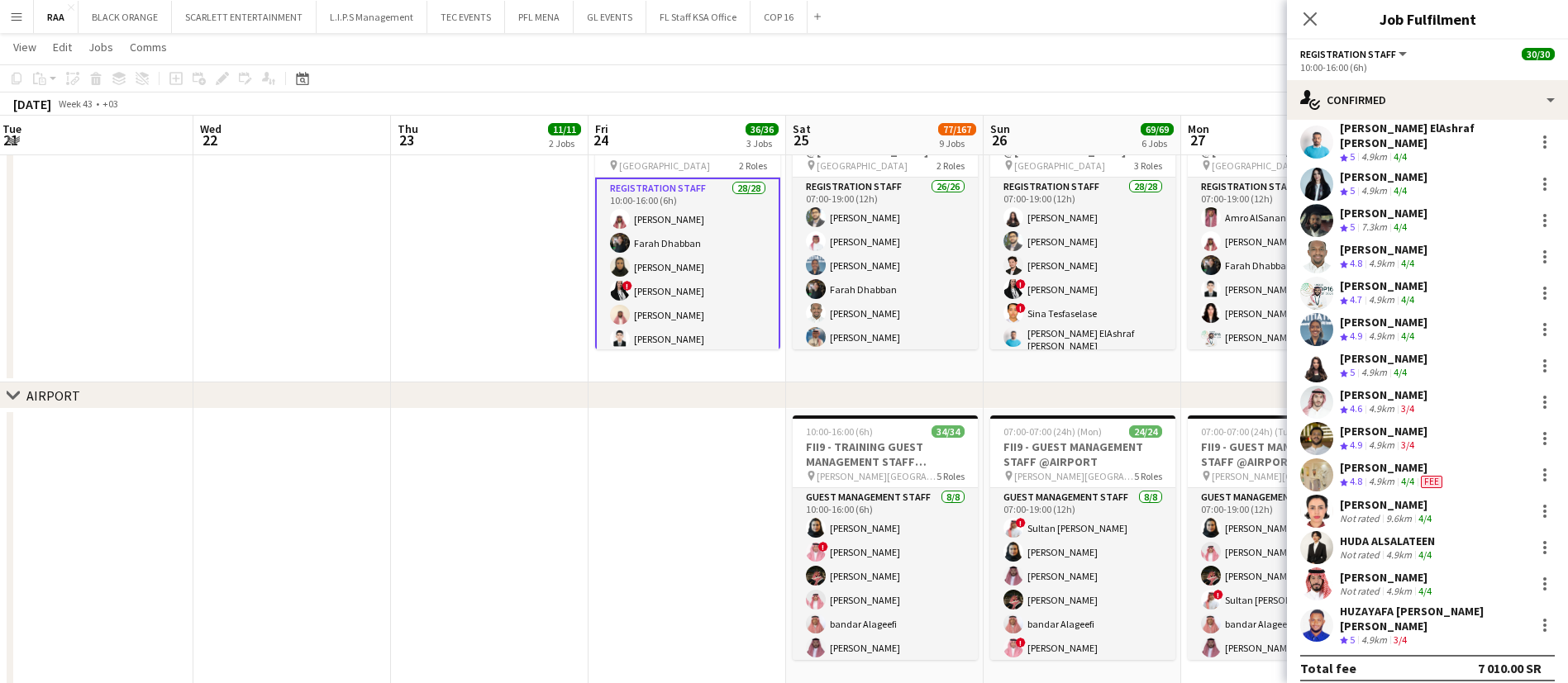
scroll to position [557, 0]
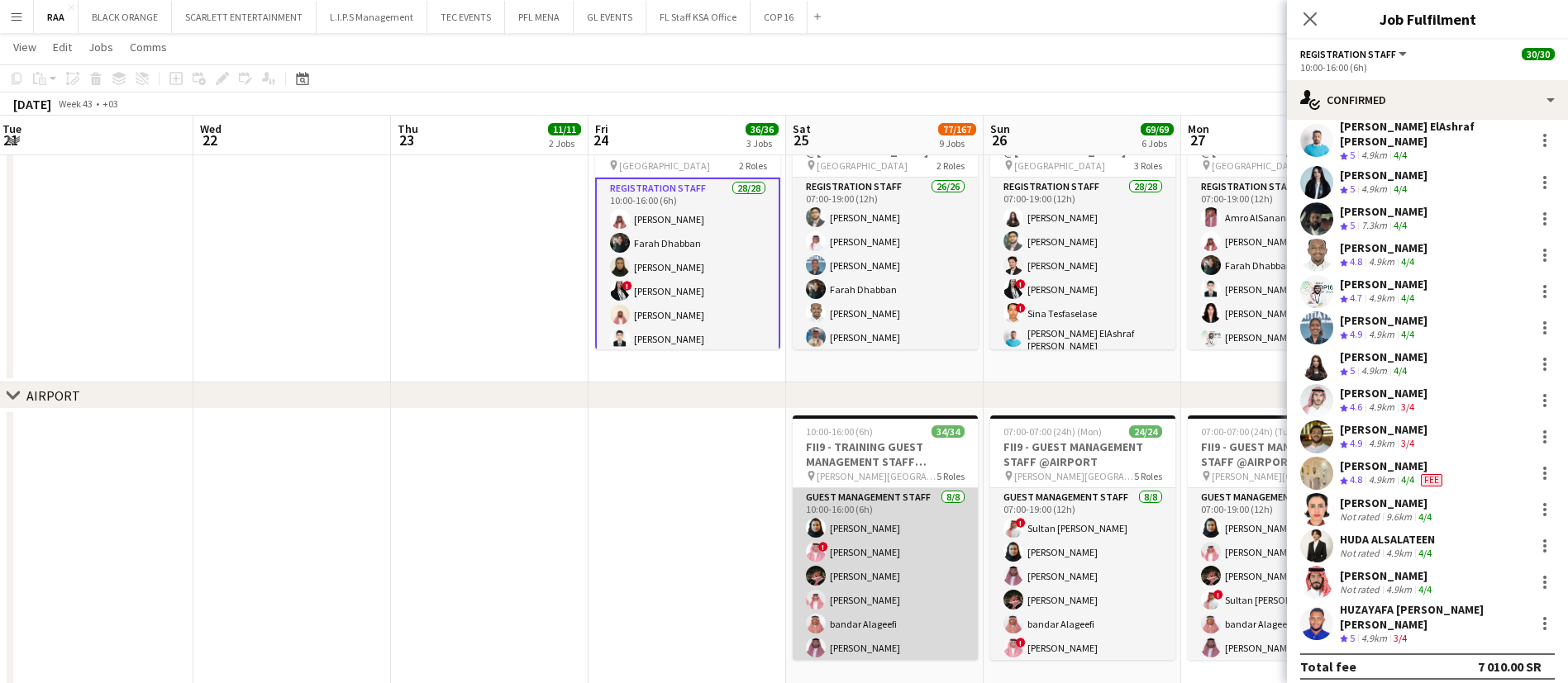
click at [885, 595] on app-card-role "Guest Management Staff [DATE] 10:00-16:00 (6h) [PERSON_NAME] ! ABDULAZIZ JARJEE…" at bounding box center [885, 600] width 185 height 224
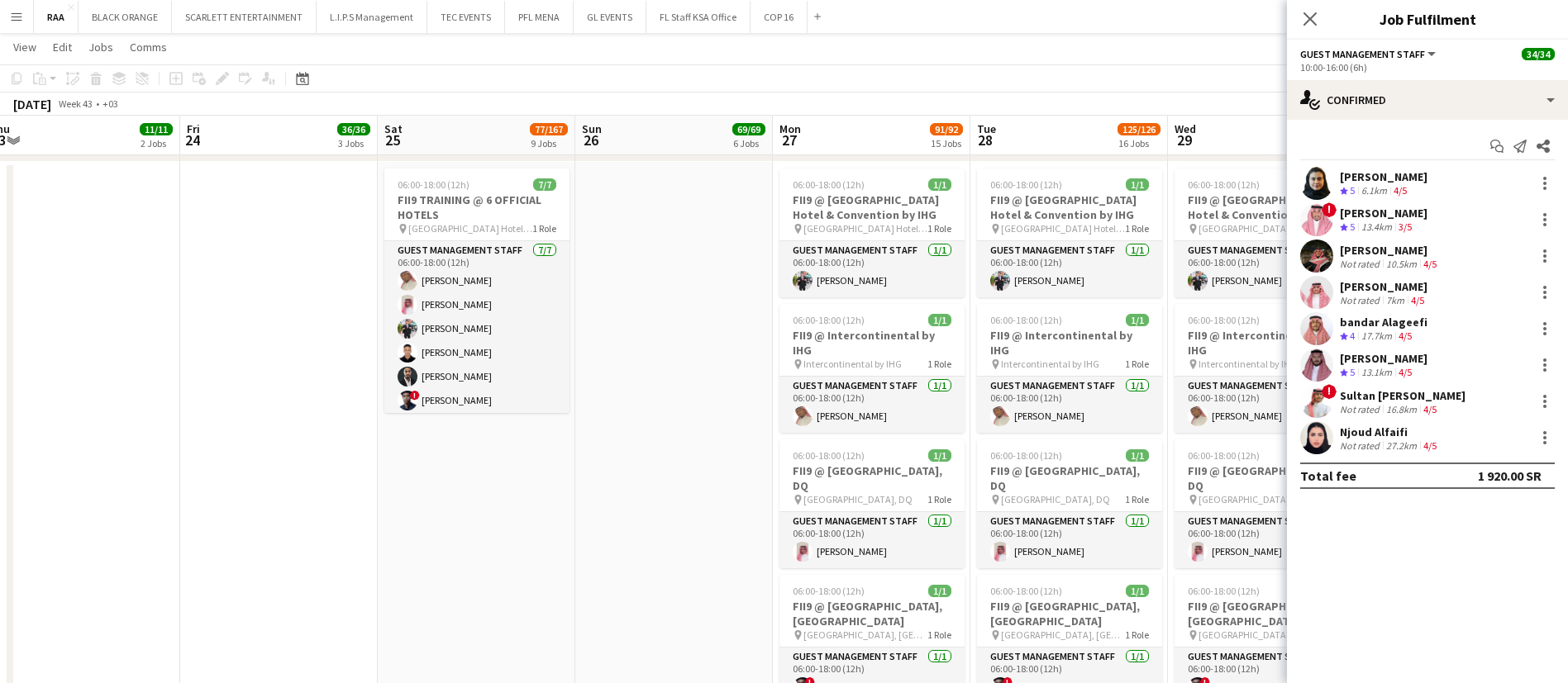
scroll to position [2706, 0]
click at [837, 271] on app-card-role "Guest Management Staff [DATE] 06:00-18:00 (12h) [PERSON_NAME]" at bounding box center [872, 271] width 185 height 56
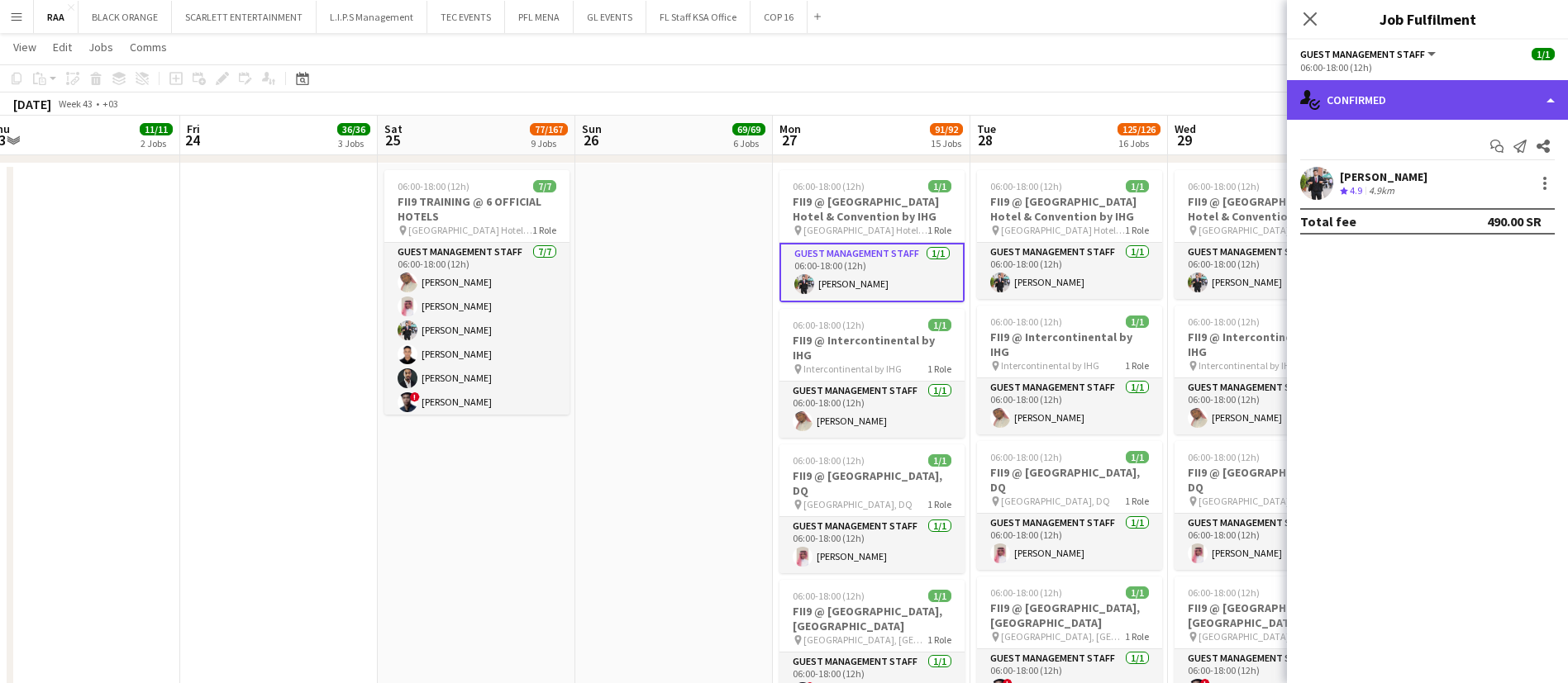
click at [1478, 99] on div "single-neutral-actions-check-2 Confirmed" at bounding box center [1427, 100] width 281 height 40
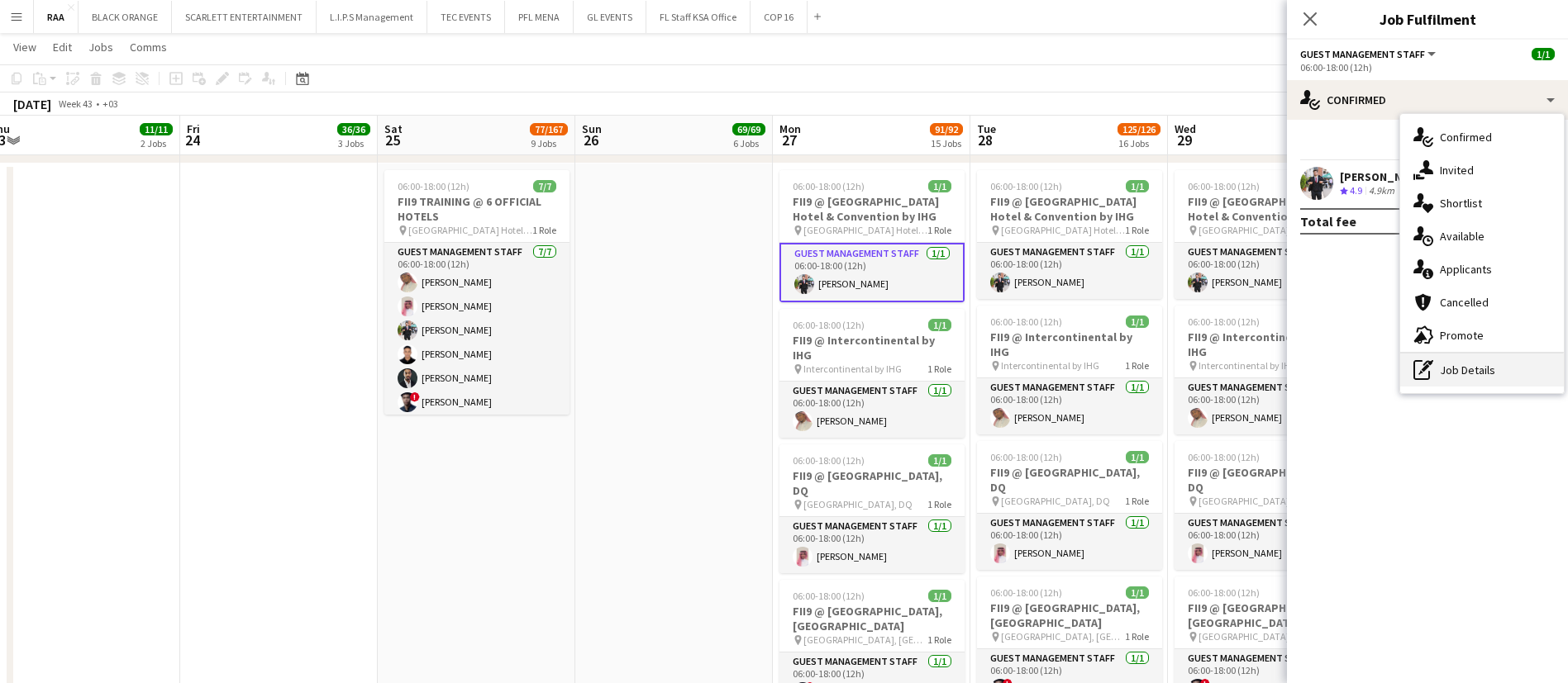
click at [1476, 367] on div "pen-write Job Details" at bounding box center [1482, 369] width 164 height 33
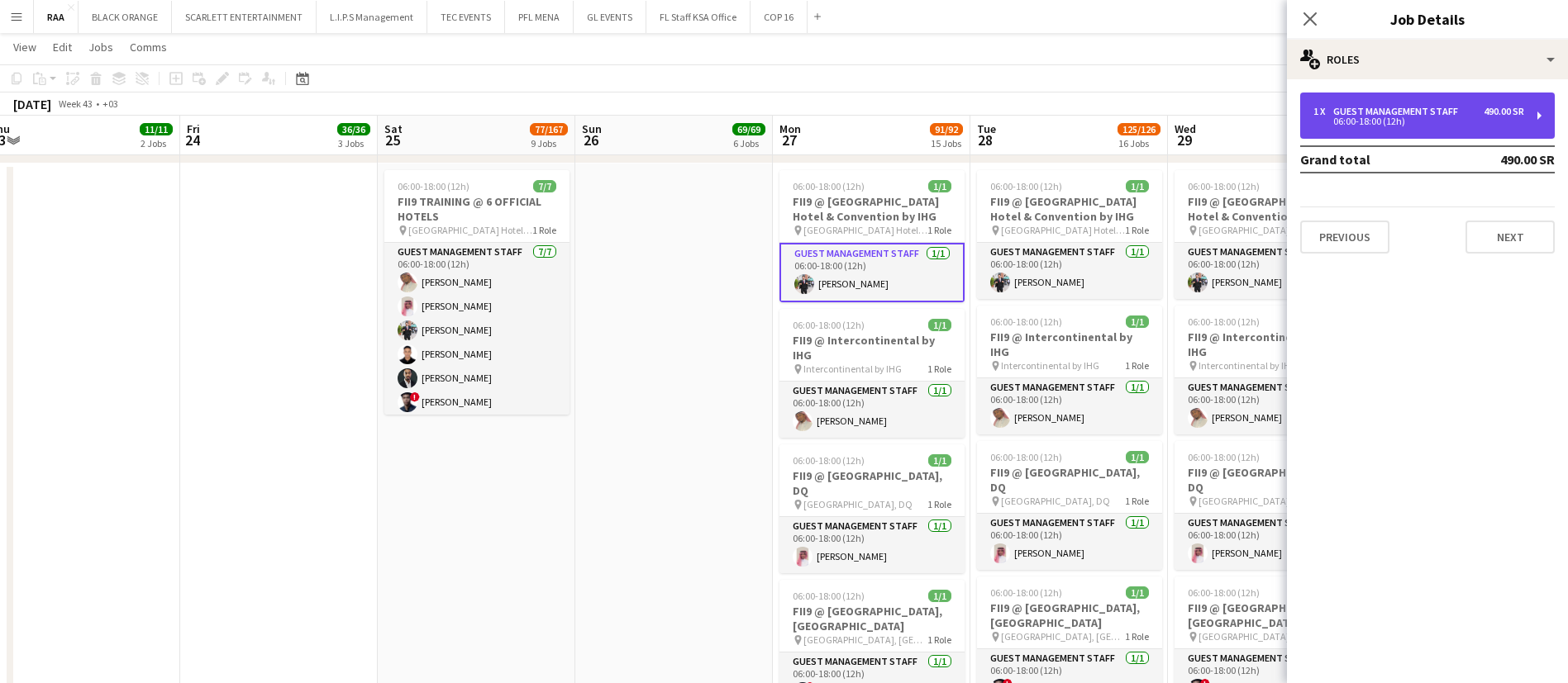
click at [1436, 104] on div "1 x Guest Management Staff 490.00 SR 06:00-18:00 (12h)" at bounding box center [1427, 115] width 255 height 46
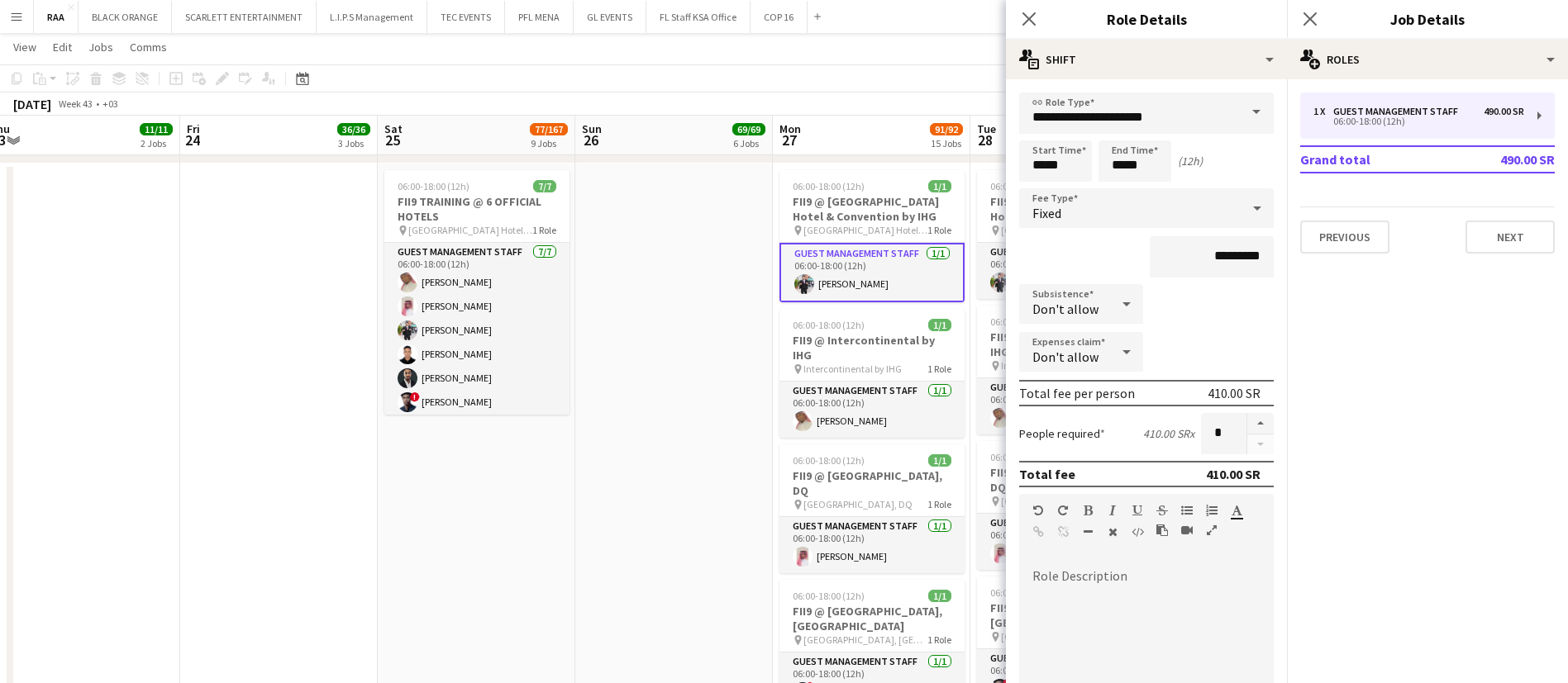
click at [871, 274] on app-card-role "Guest Management Staff [DATE] 06:00-18:00 (12h) [PERSON_NAME]" at bounding box center [872, 272] width 185 height 59
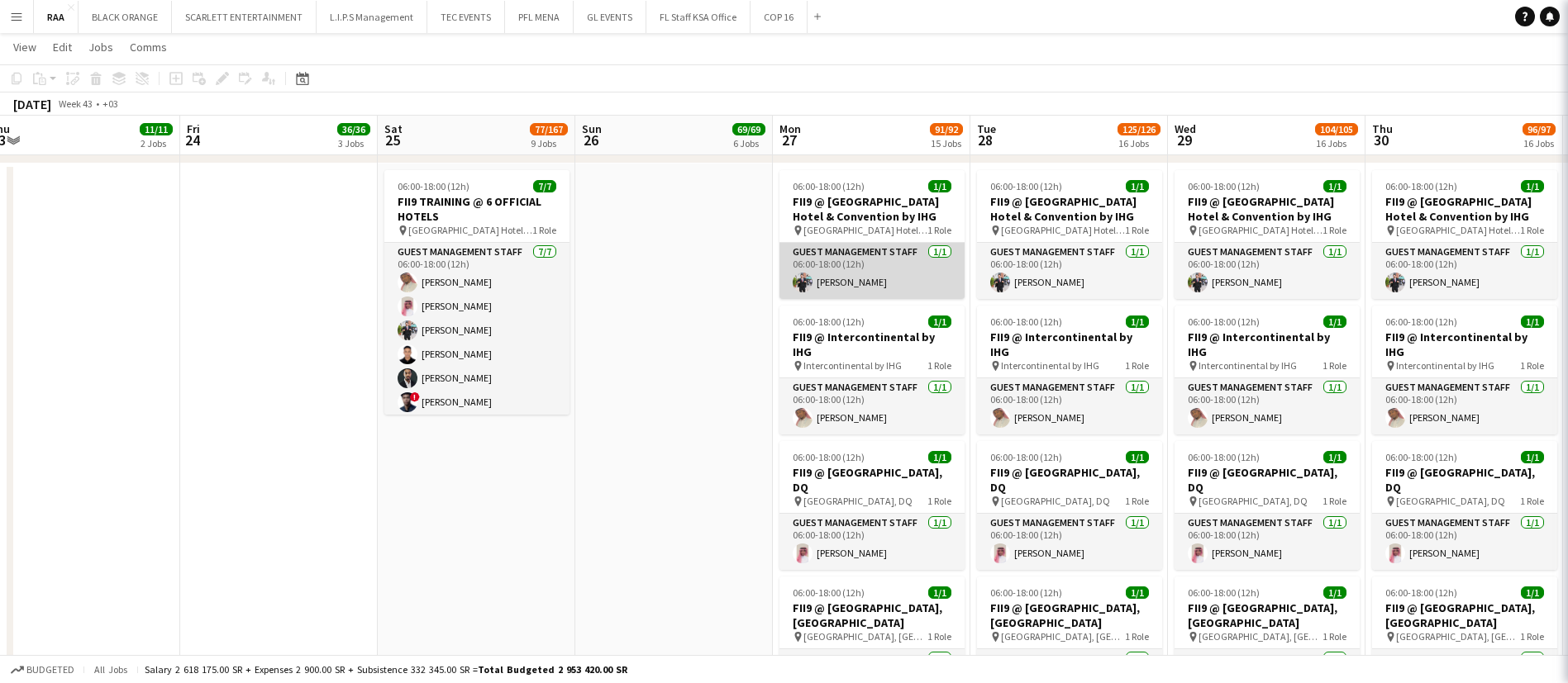
click at [871, 274] on app-card-role "Guest Management Staff [DATE] 06:00-18:00 (12h) [PERSON_NAME]" at bounding box center [872, 271] width 185 height 56
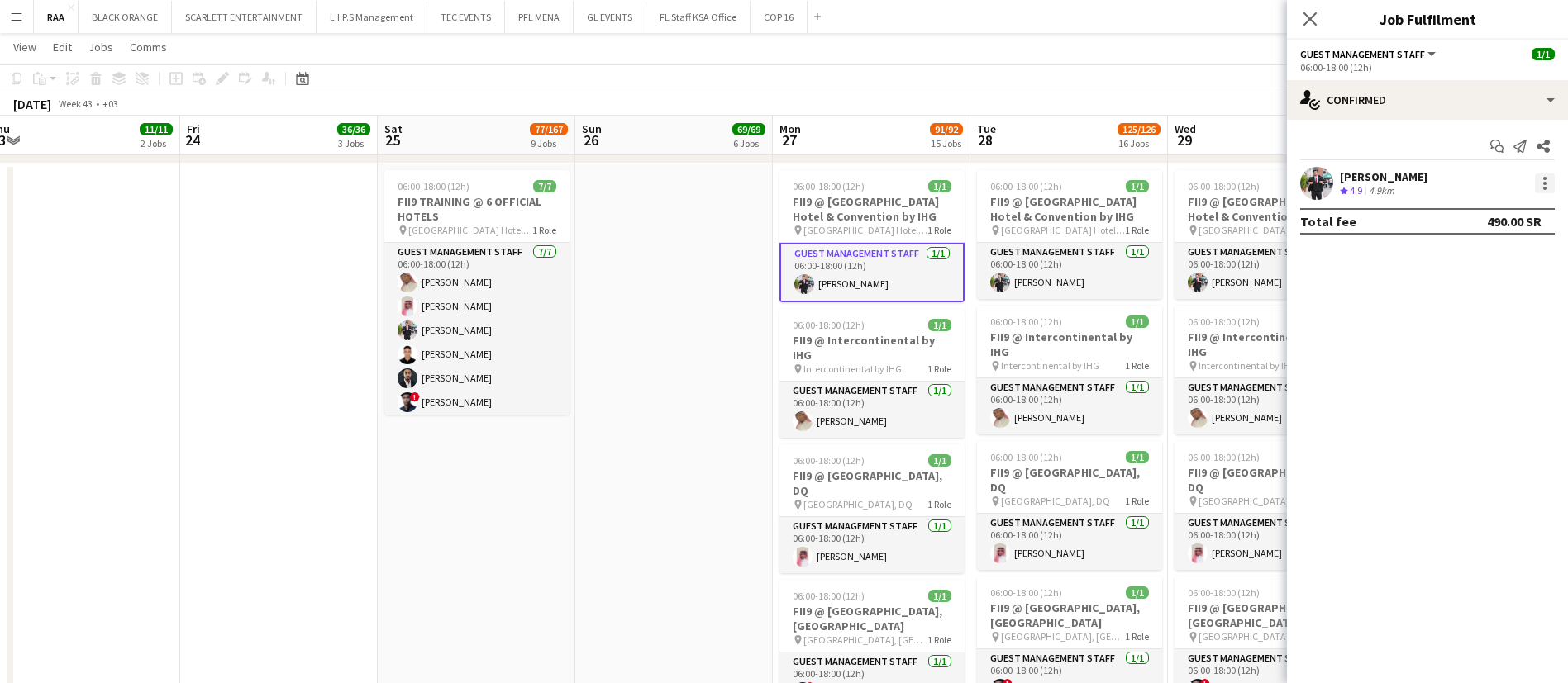
click at [1543, 179] on div at bounding box center [1545, 179] width 4 height 4
click at [1385, 189] on div at bounding box center [784, 341] width 1568 height 683
click at [1385, 189] on div "4.9km" at bounding box center [1381, 191] width 33 height 14
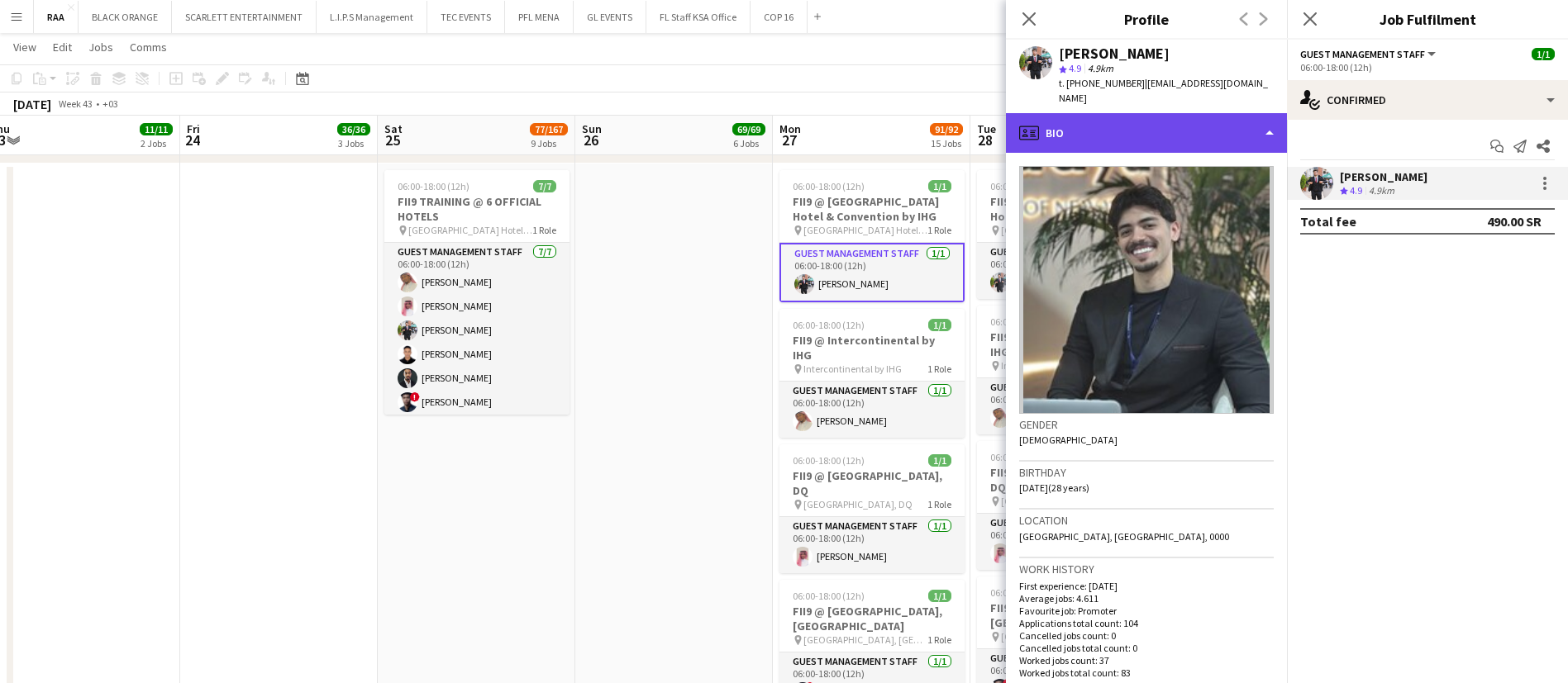
click at [1152, 120] on div "profile Bio" at bounding box center [1146, 132] width 281 height 40
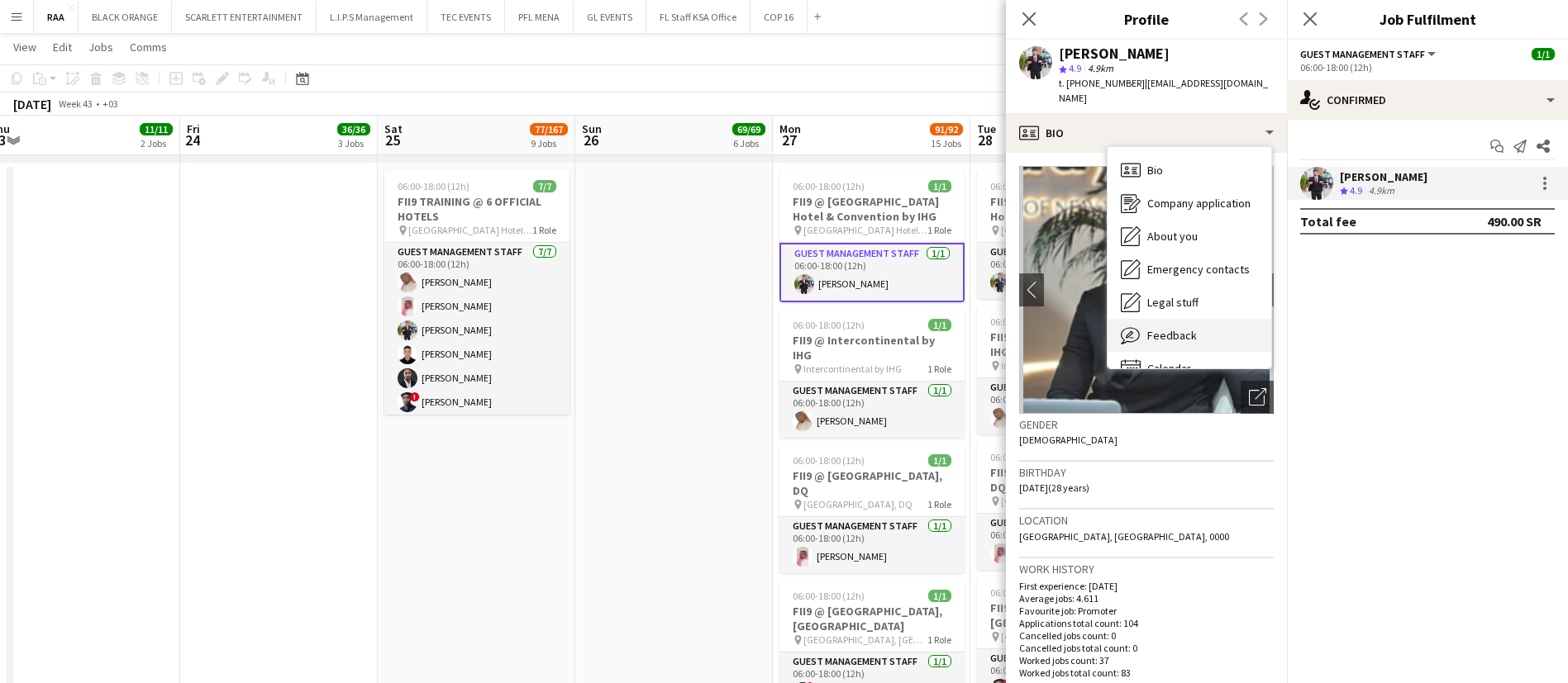
click at [1188, 328] on span "Feedback" at bounding box center [1172, 335] width 49 height 15
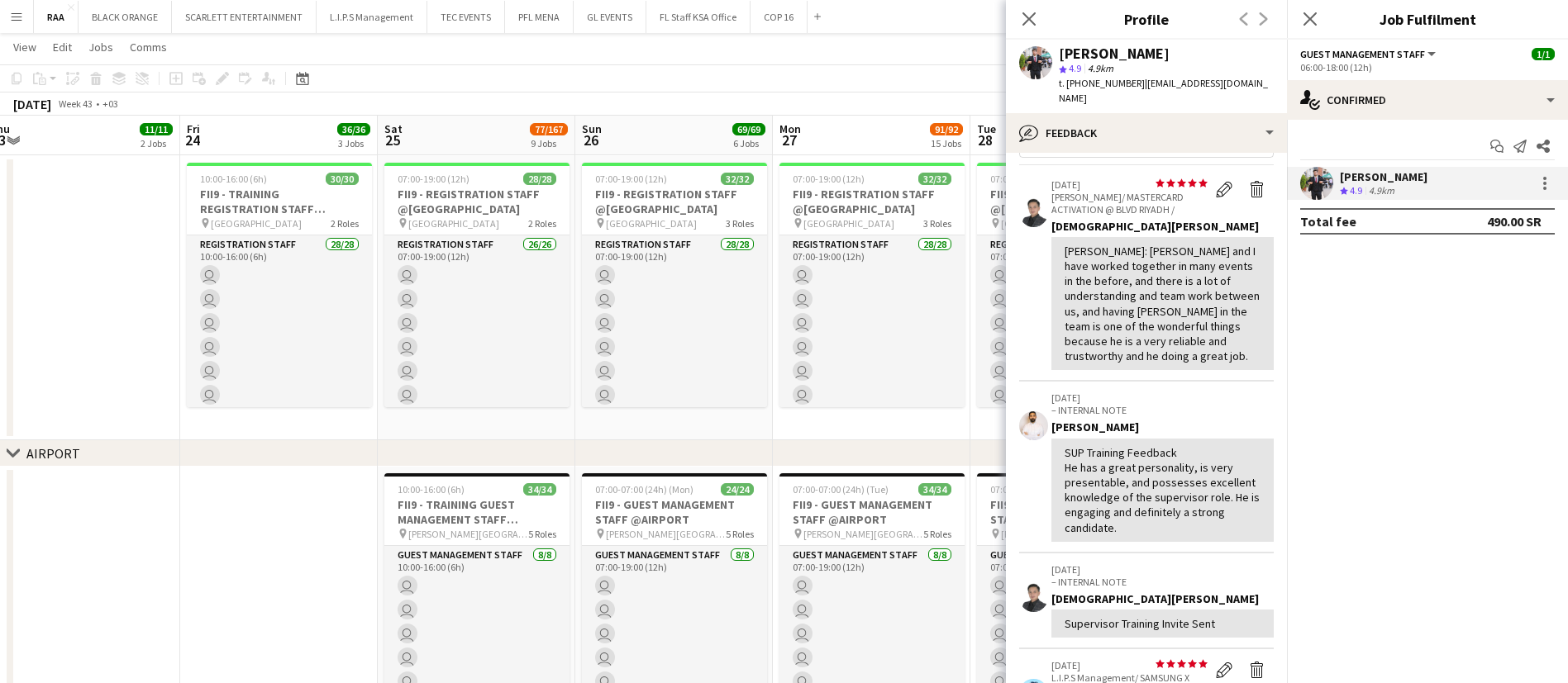
scroll to position [2054, 0]
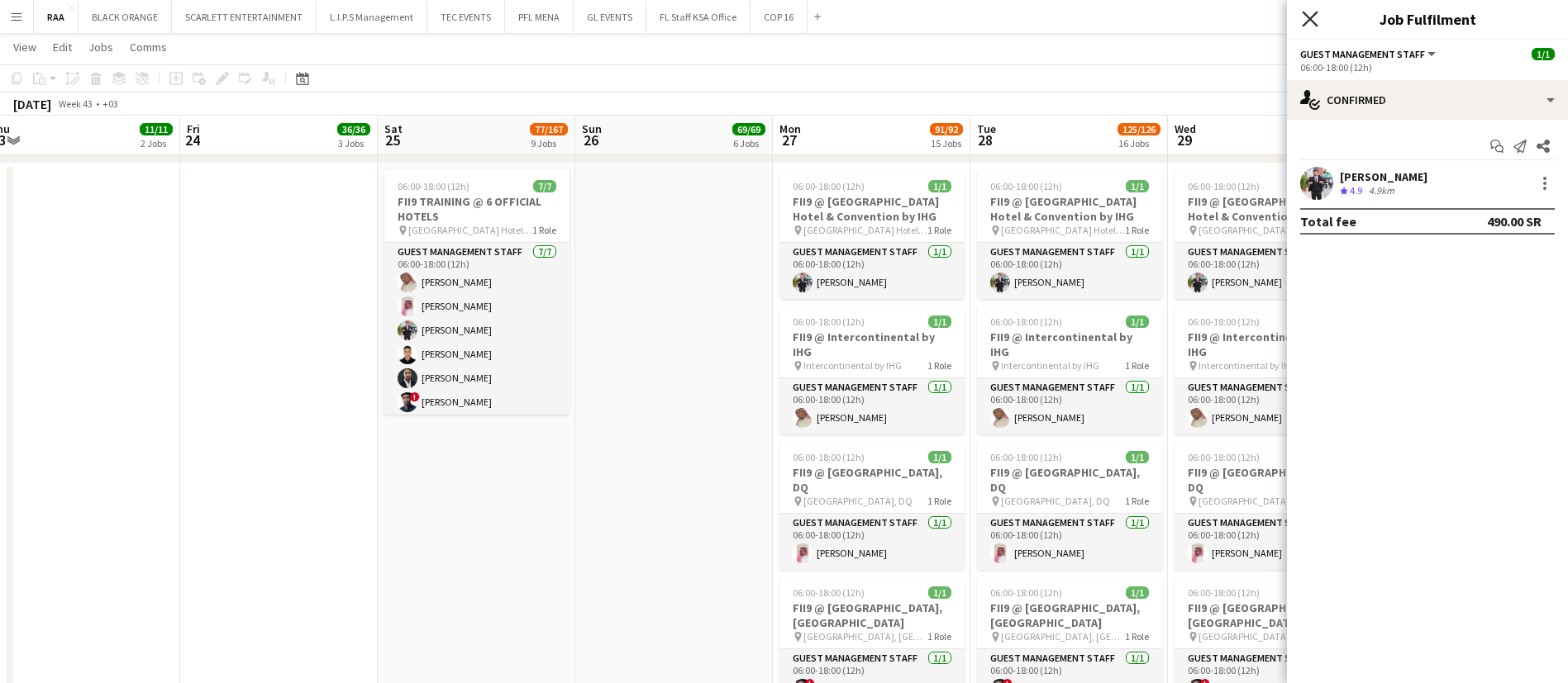
click at [1314, 14] on icon at bounding box center [1310, 19] width 16 height 16
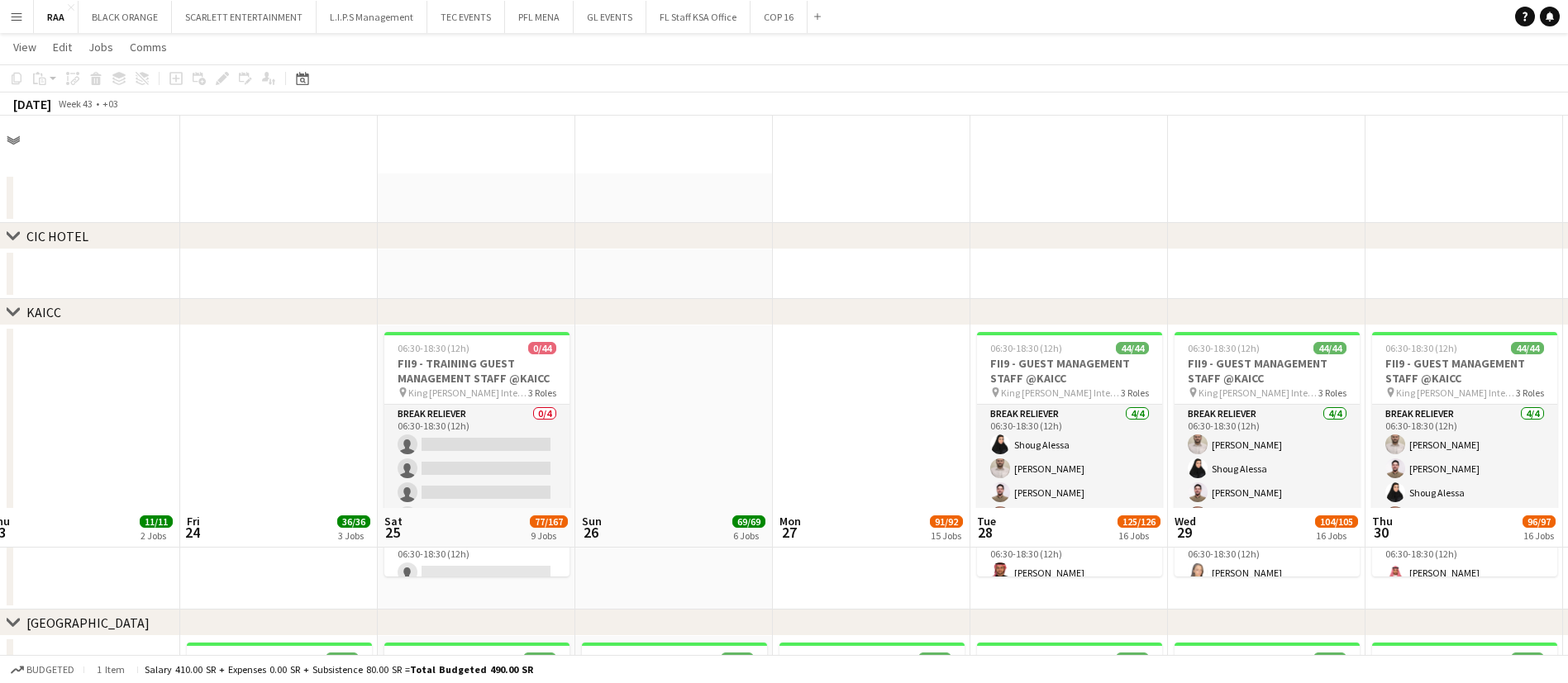
scroll to position [0, 0]
